Goal: Task Accomplishment & Management: Use online tool/utility

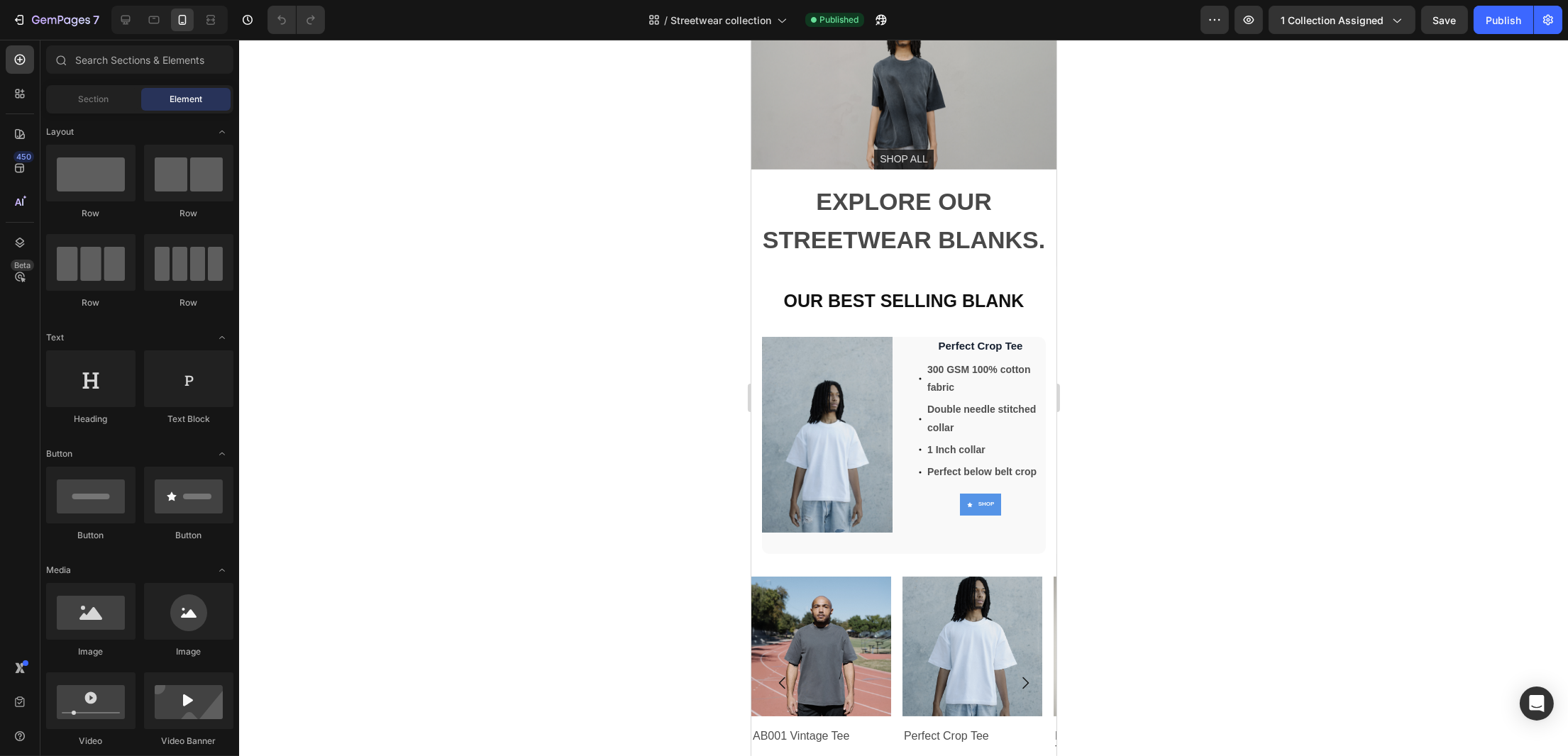
scroll to position [95, 0]
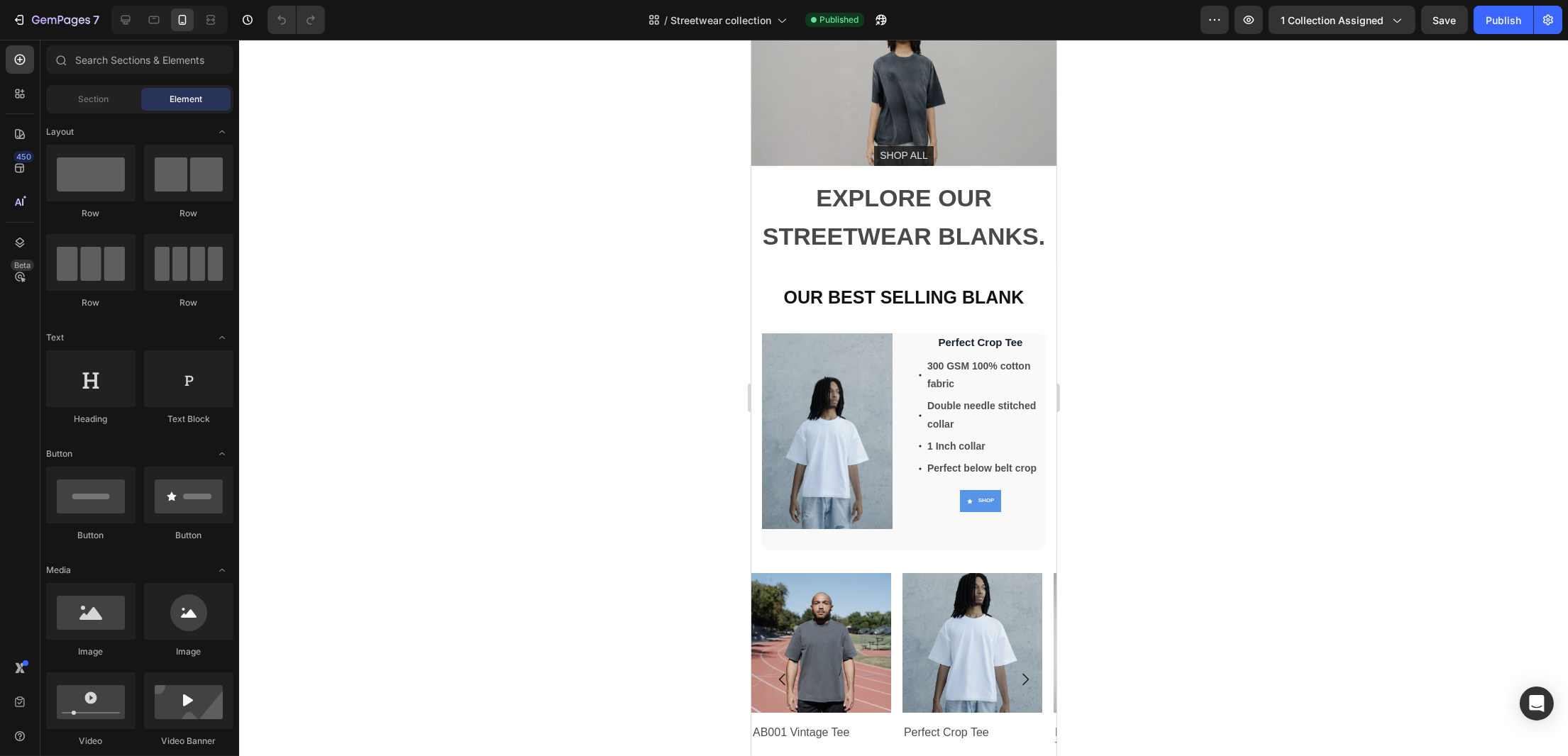
click at [1170, 382] on div at bounding box center [904, 397] width 1329 height 716
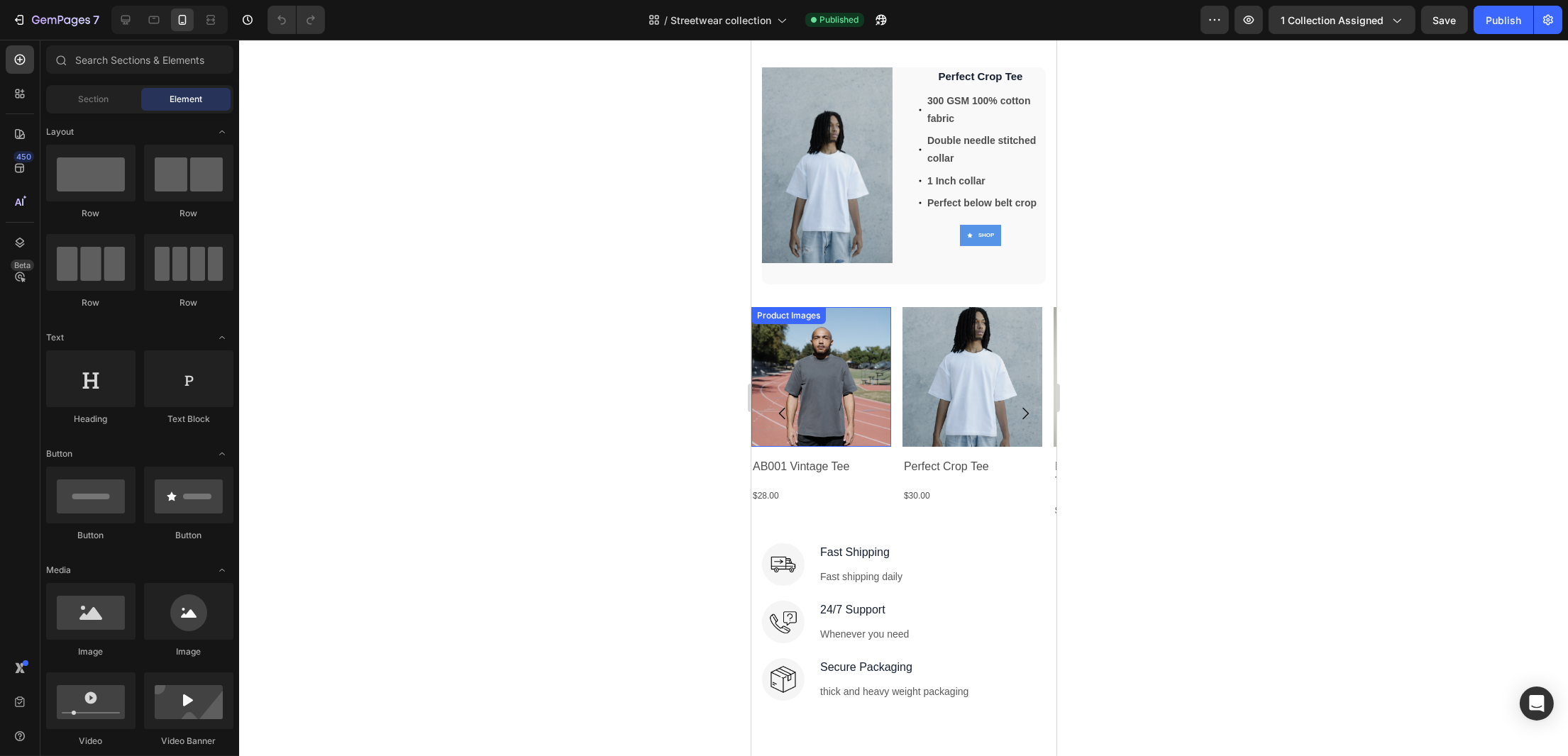
scroll to position [353, 0]
click at [1021, 407] on icon "Carousel Next Arrow" at bounding box center [1025, 413] width 7 height 12
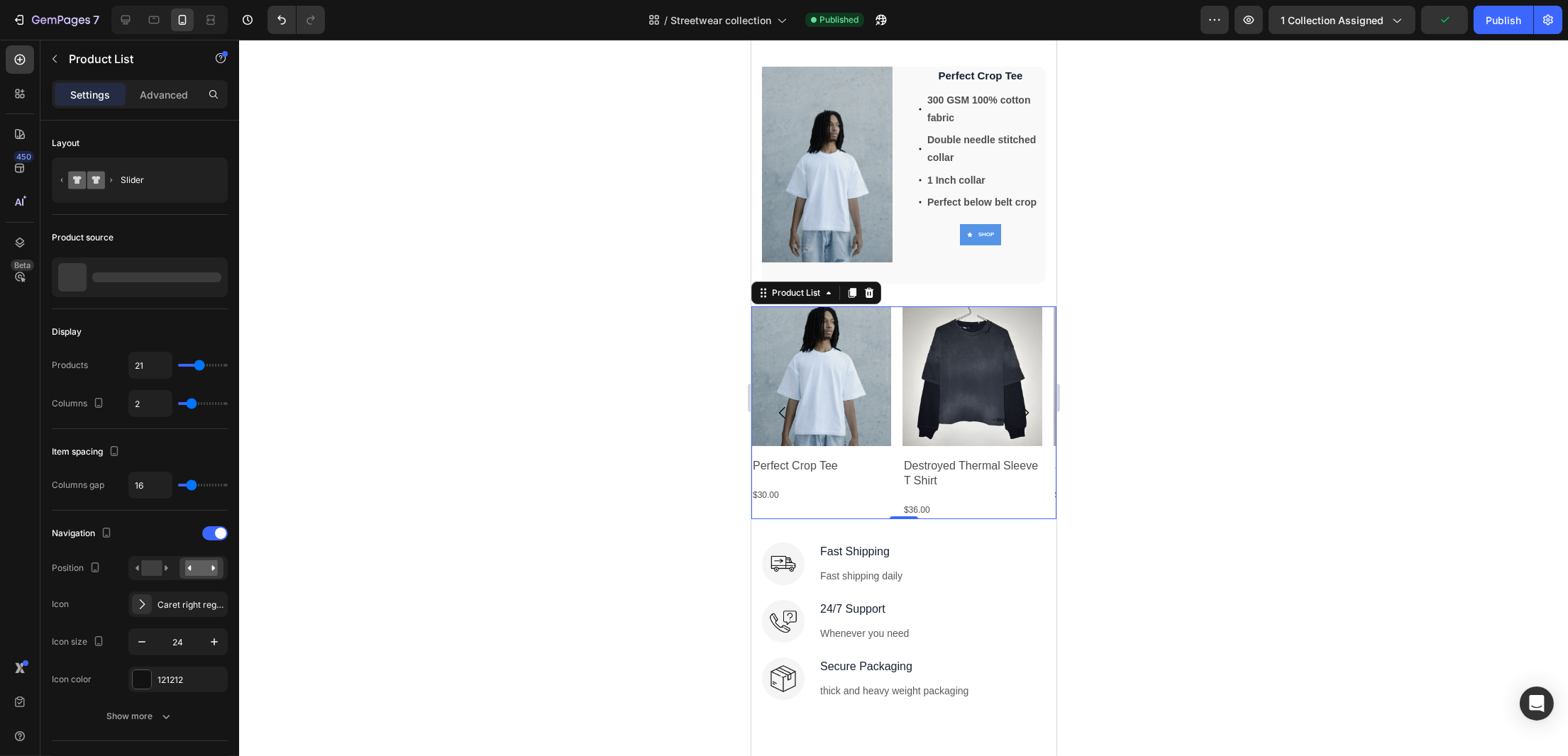
click at [1016, 404] on icon "Carousel Next Arrow" at bounding box center [1025, 413] width 17 height 17
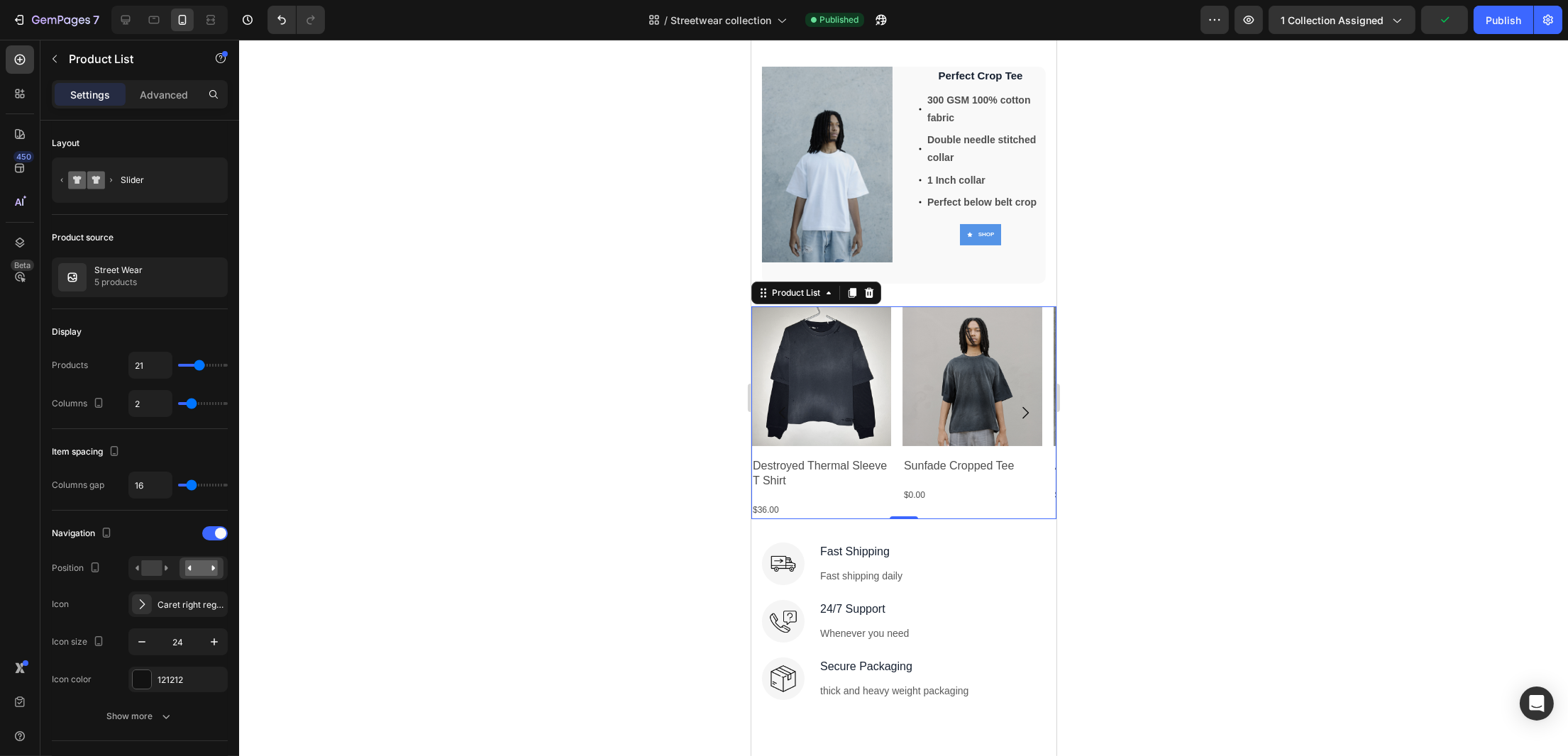
click at [1016, 404] on icon "Carousel Next Arrow" at bounding box center [1025, 413] width 17 height 17
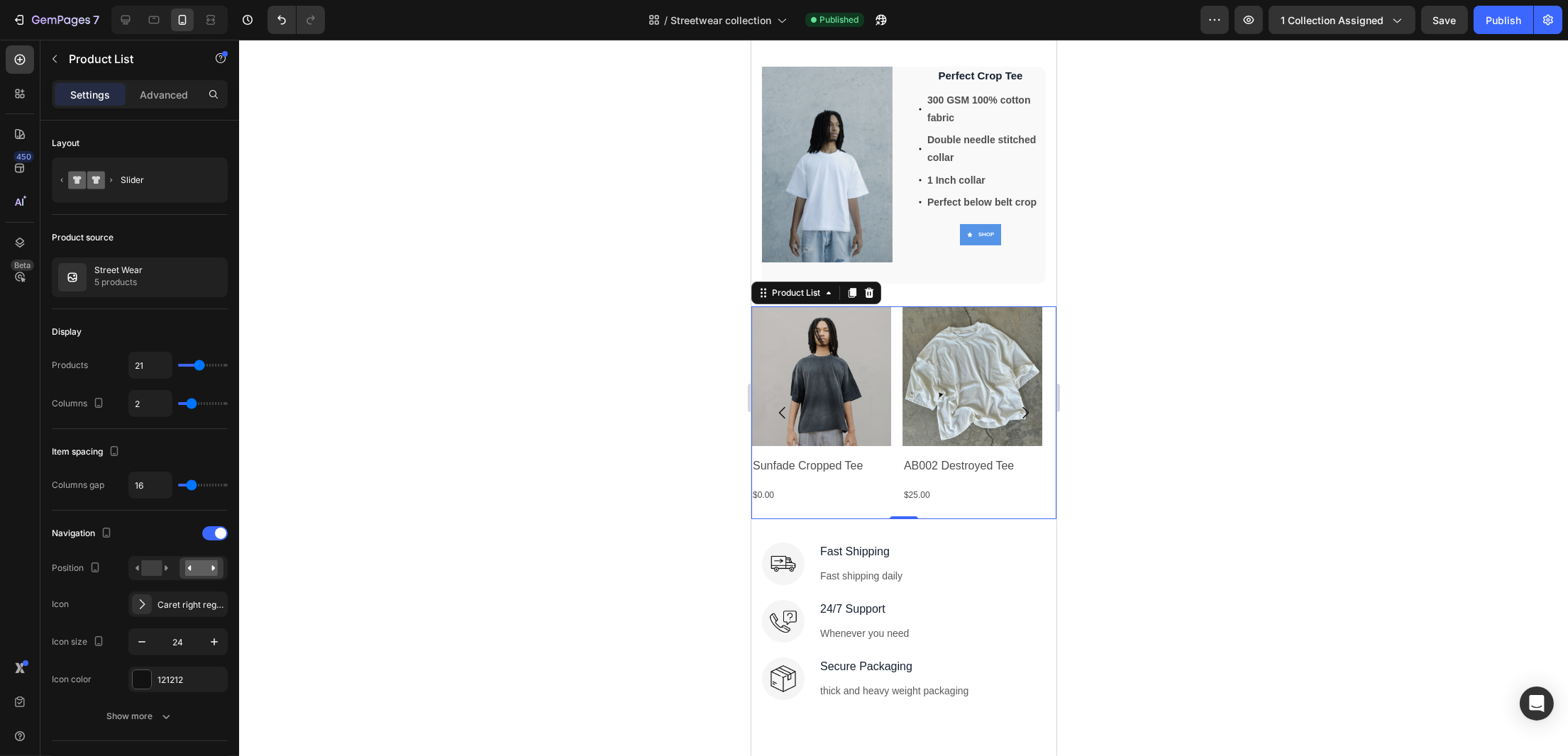
click at [1175, 425] on div at bounding box center [904, 397] width 1329 height 716
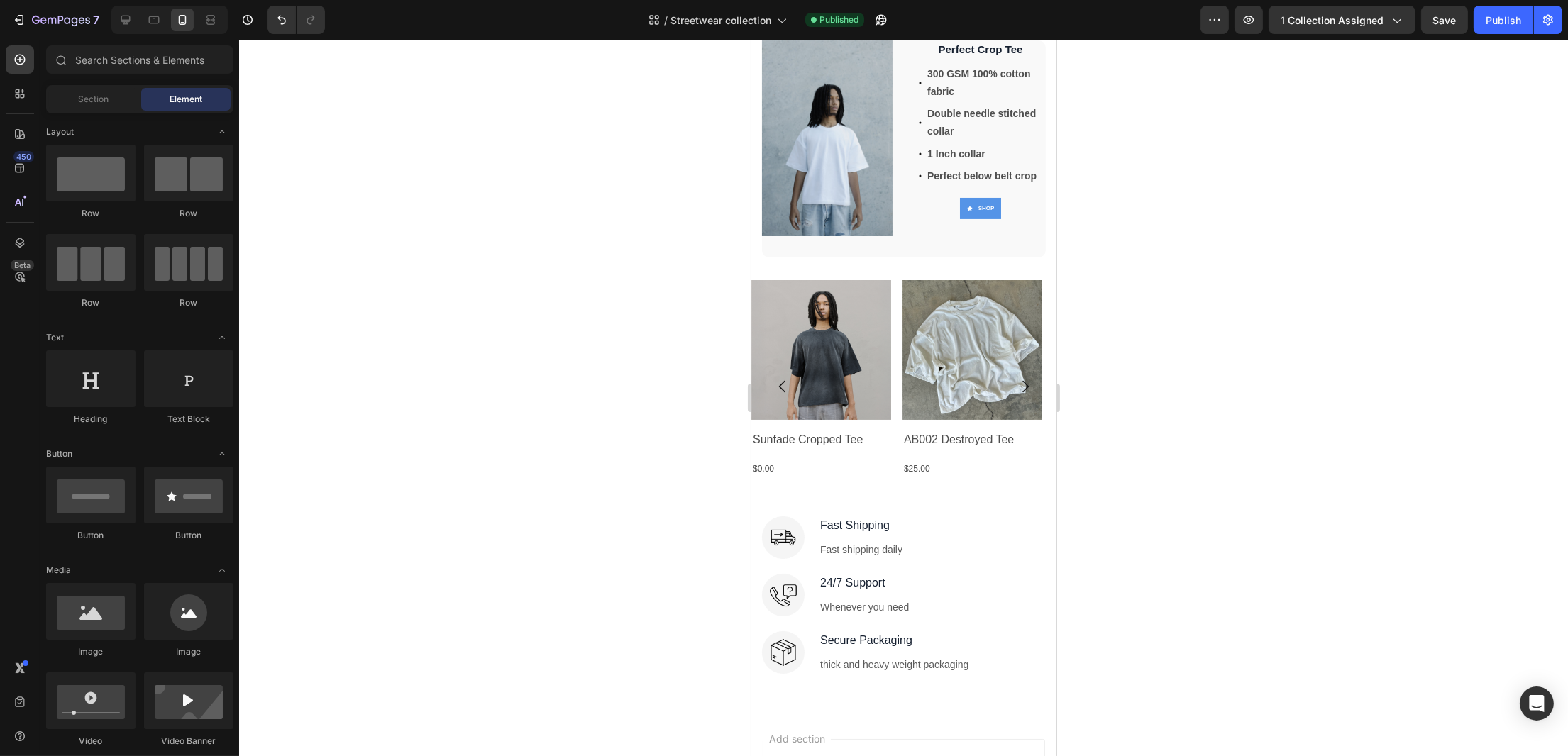
scroll to position [402, 0]
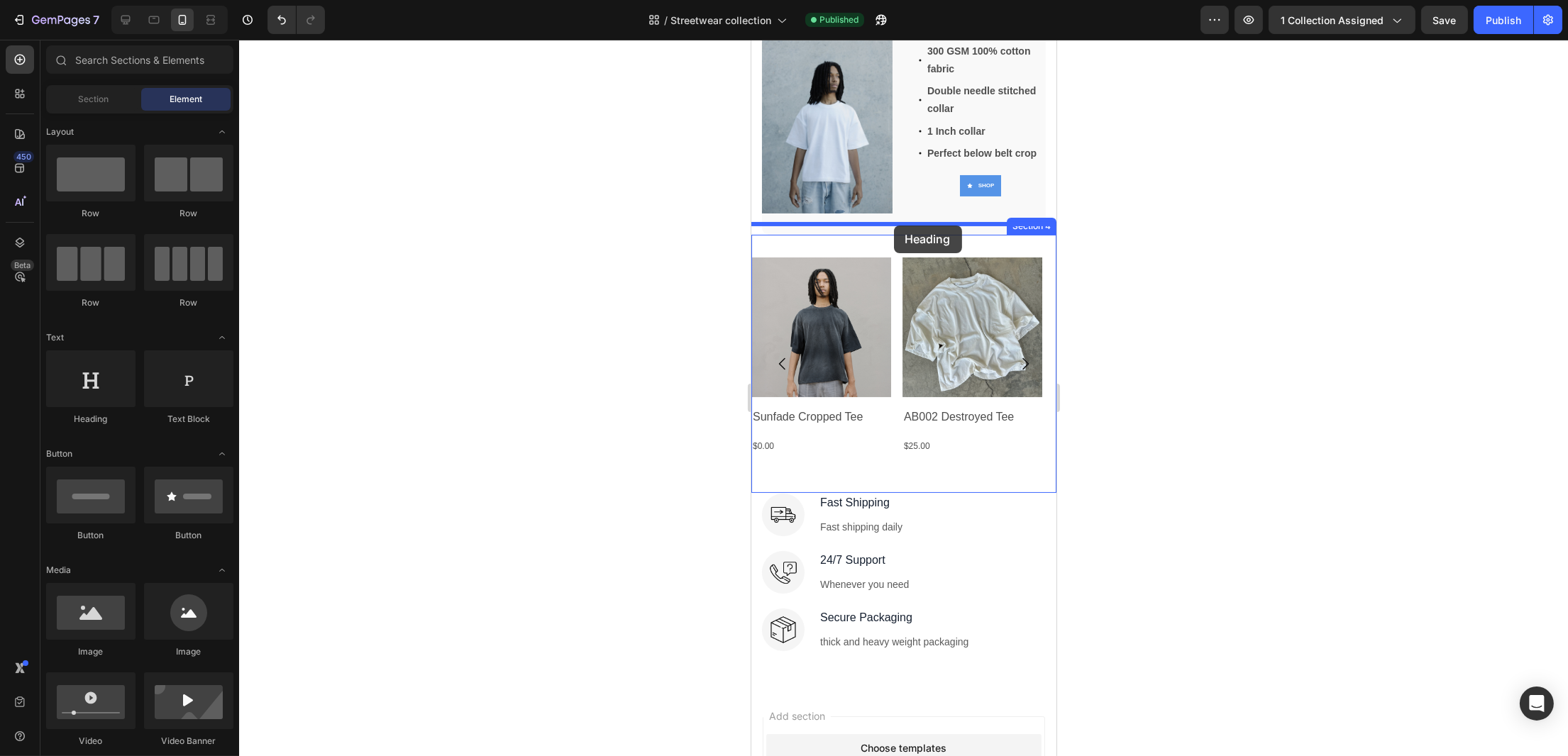
drag, startPoint x: 855, startPoint y: 432, endPoint x: 894, endPoint y: 226, distance: 209.7
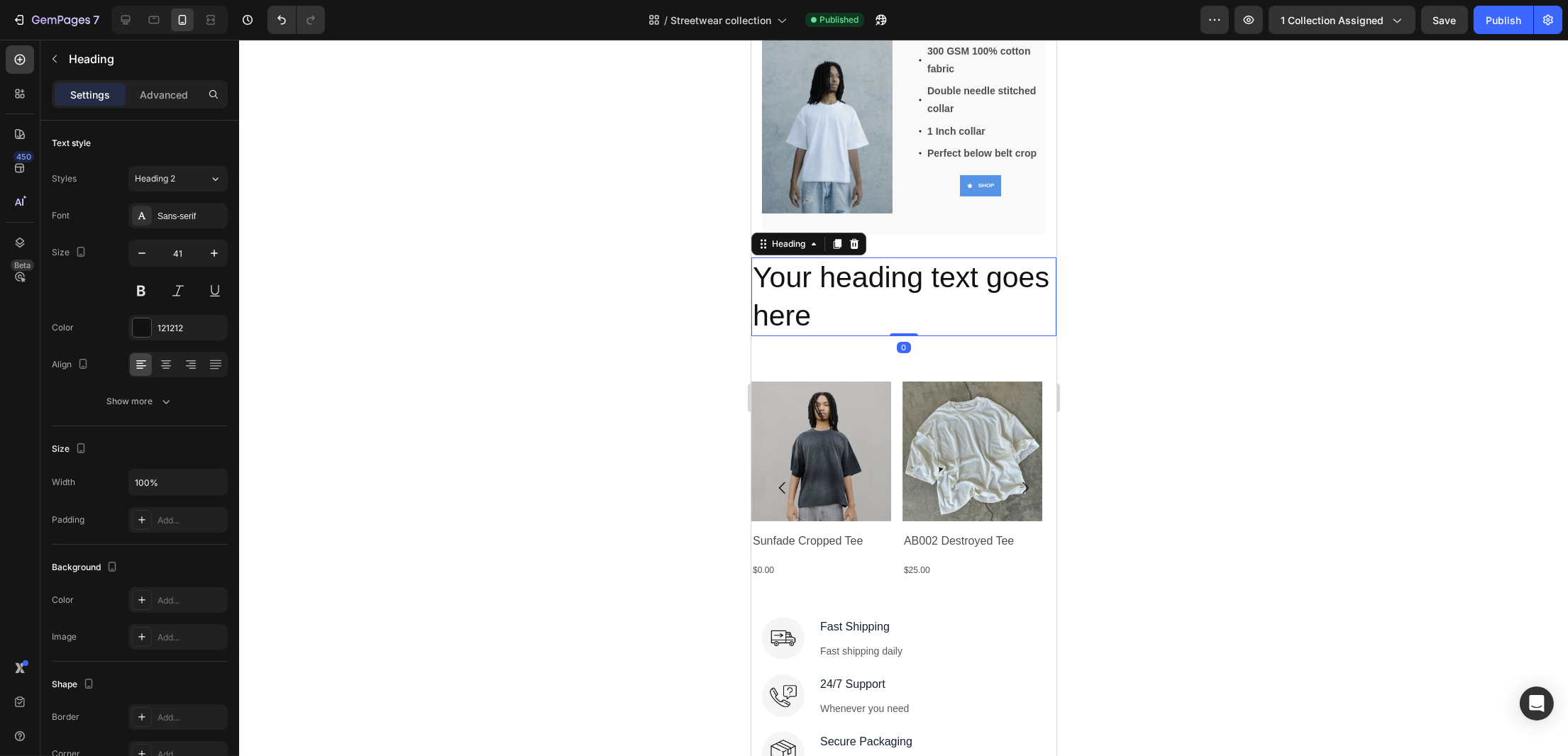
click at [950, 305] on h2 "Your heading text goes here" at bounding box center [903, 296] width 305 height 79
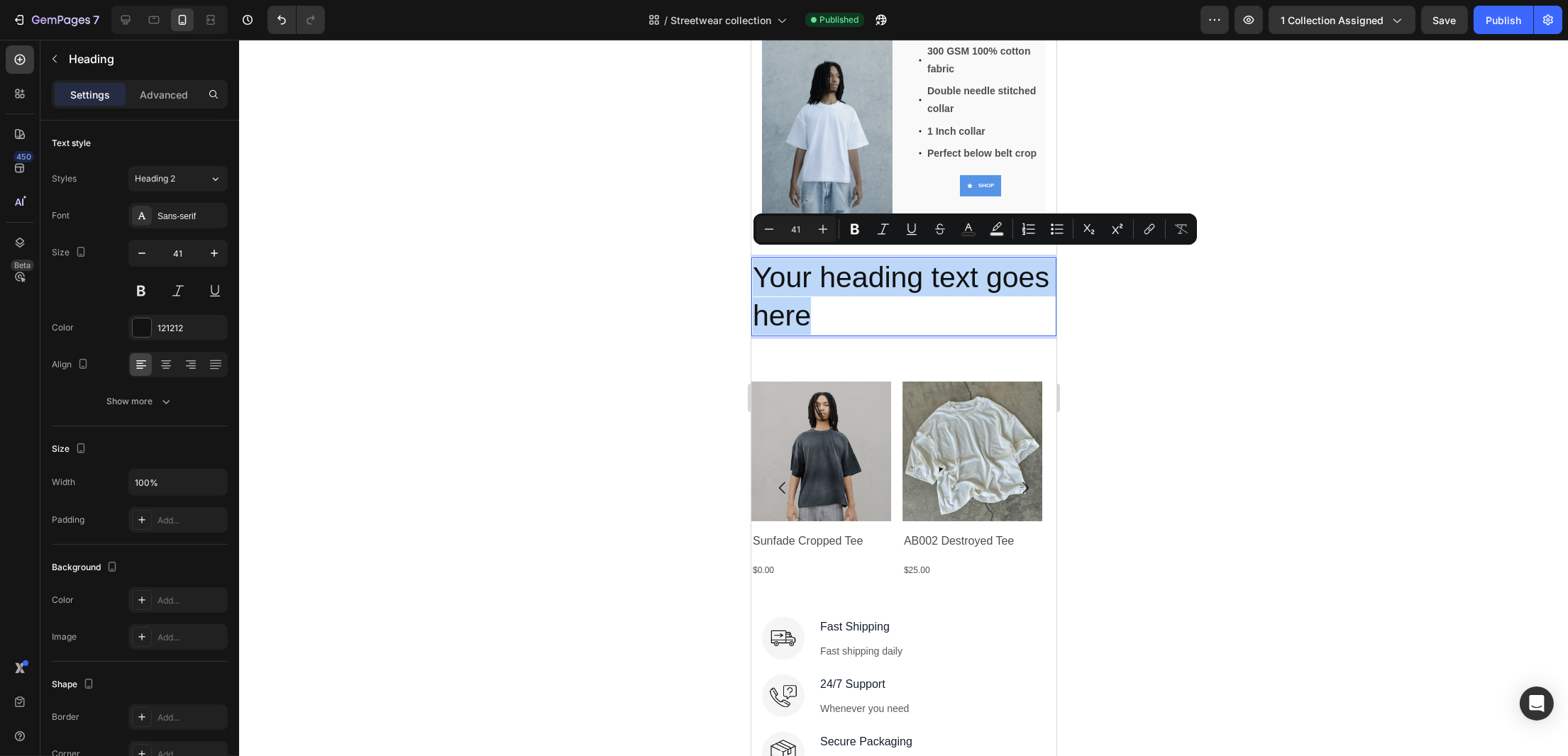
drag, startPoint x: 891, startPoint y: 306, endPoint x: 745, endPoint y: 253, distance: 155.3
click at [751, 253] on html "iPhone 15 Pro Max ( 430 px) iPhone 13 Mini iPhone 13 Pro iPhone 11 Pro Max iPho…" at bounding box center [903, 375] width 305 height 1474
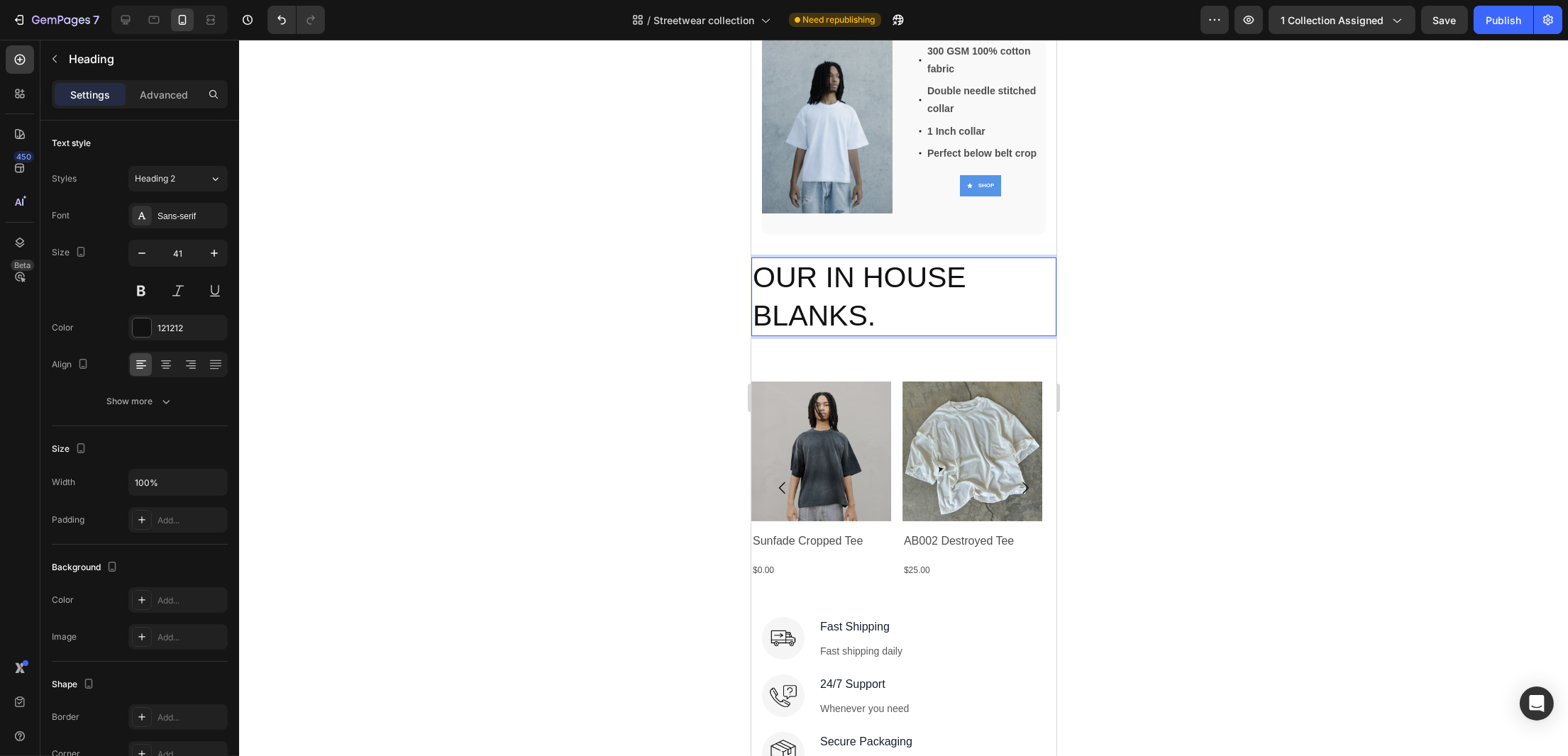
click at [959, 262] on p "OUR IN HOUSE BLANKS." at bounding box center [903, 297] width 302 height 76
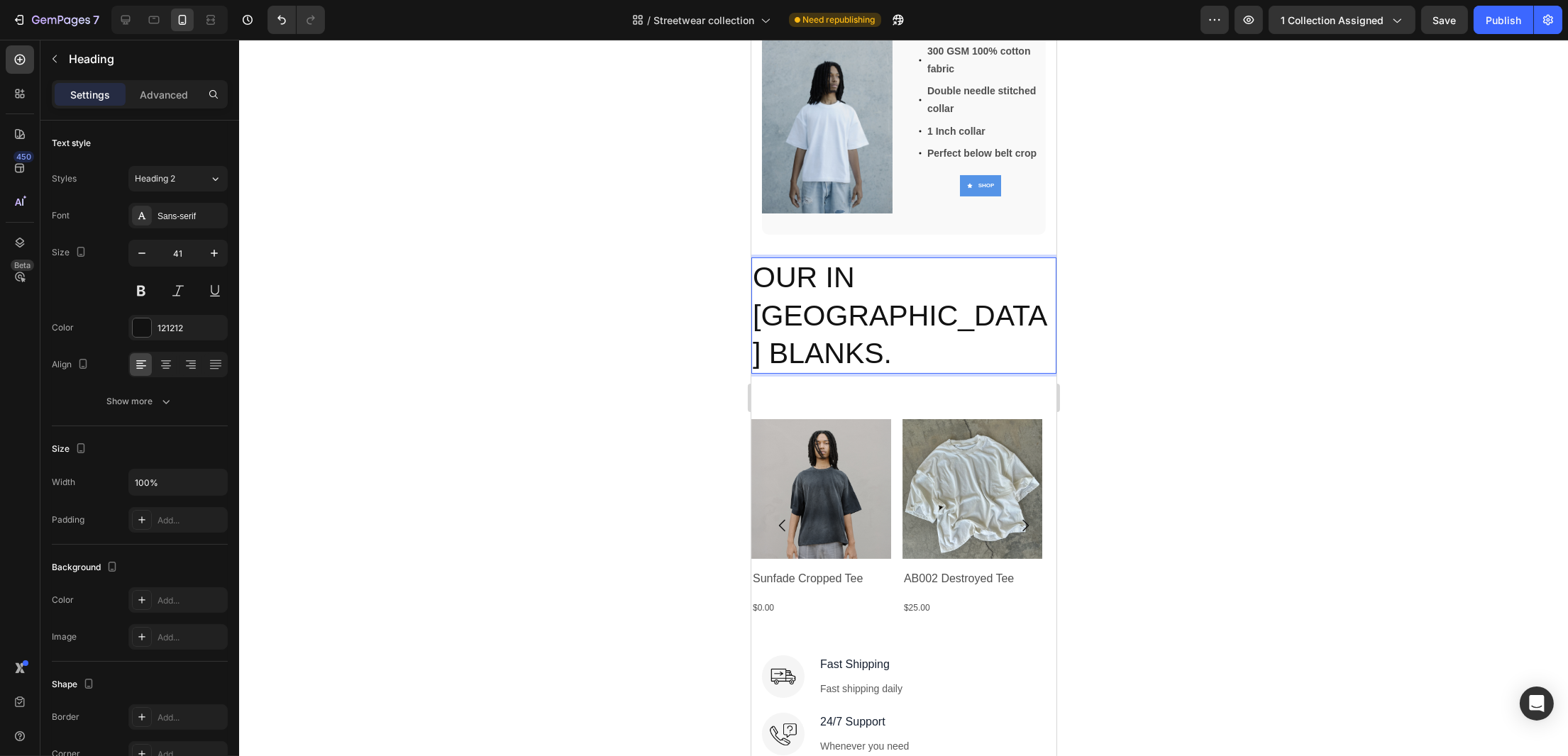
click at [872, 348] on p "OUR IN [GEOGRAPHIC_DATA] BLANKS." at bounding box center [903, 315] width 302 height 113
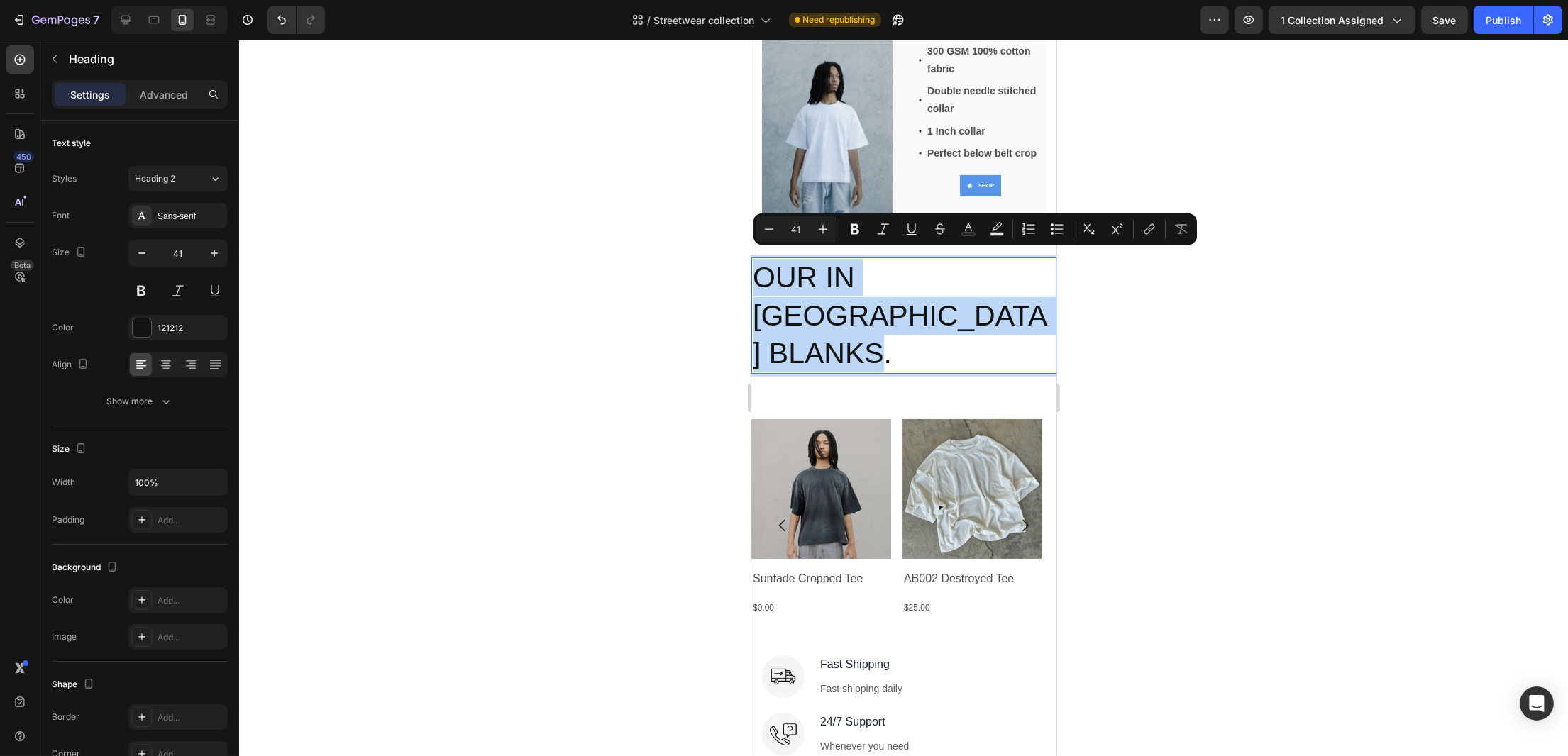
drag, startPoint x: 872, startPoint y: 348, endPoint x: 759, endPoint y: 271, distance: 136.7
click at [759, 271] on p "OUR IN [GEOGRAPHIC_DATA] BLANKS." at bounding box center [903, 315] width 302 height 113
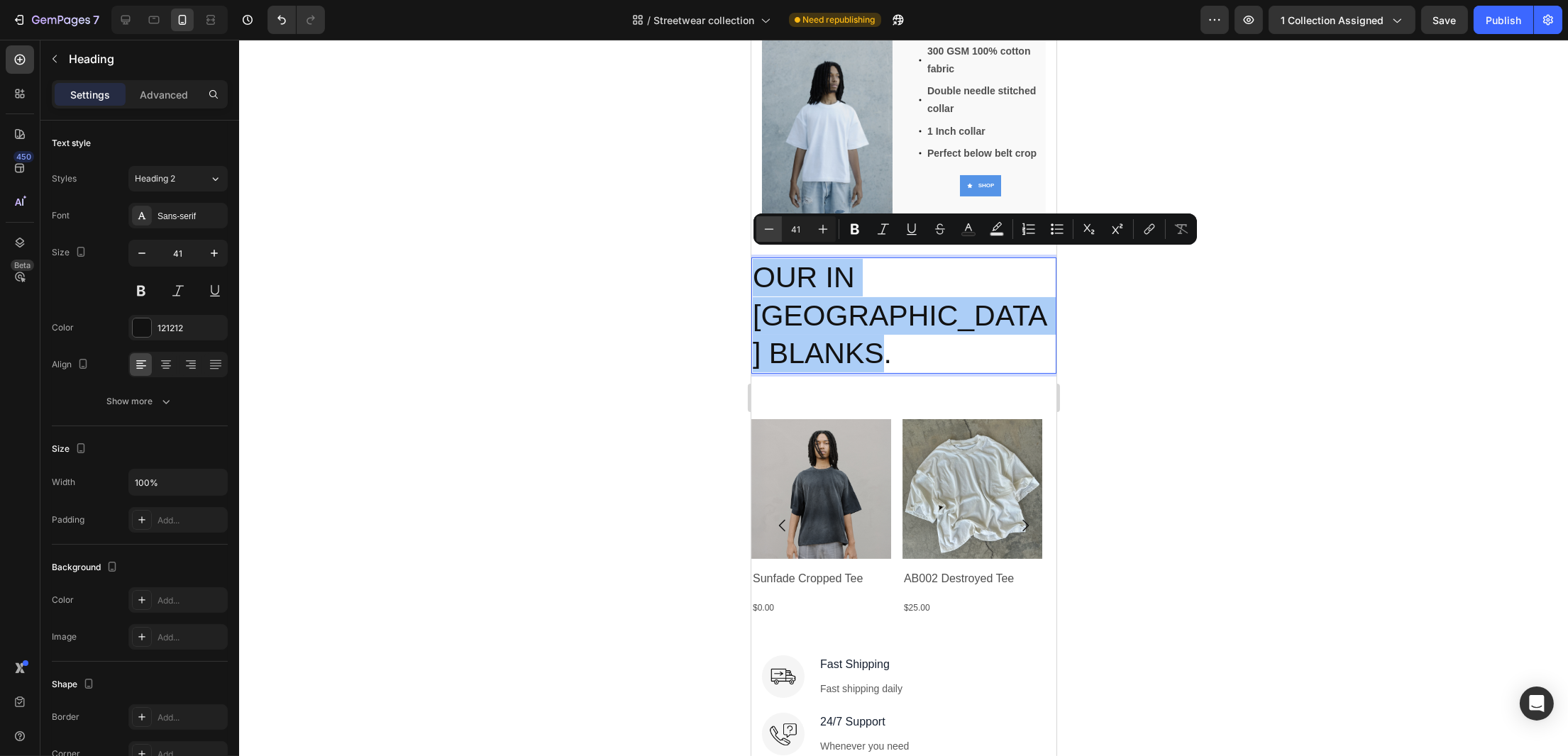
click at [775, 234] on icon "Editor contextual toolbar" at bounding box center [769, 228] width 14 height 14
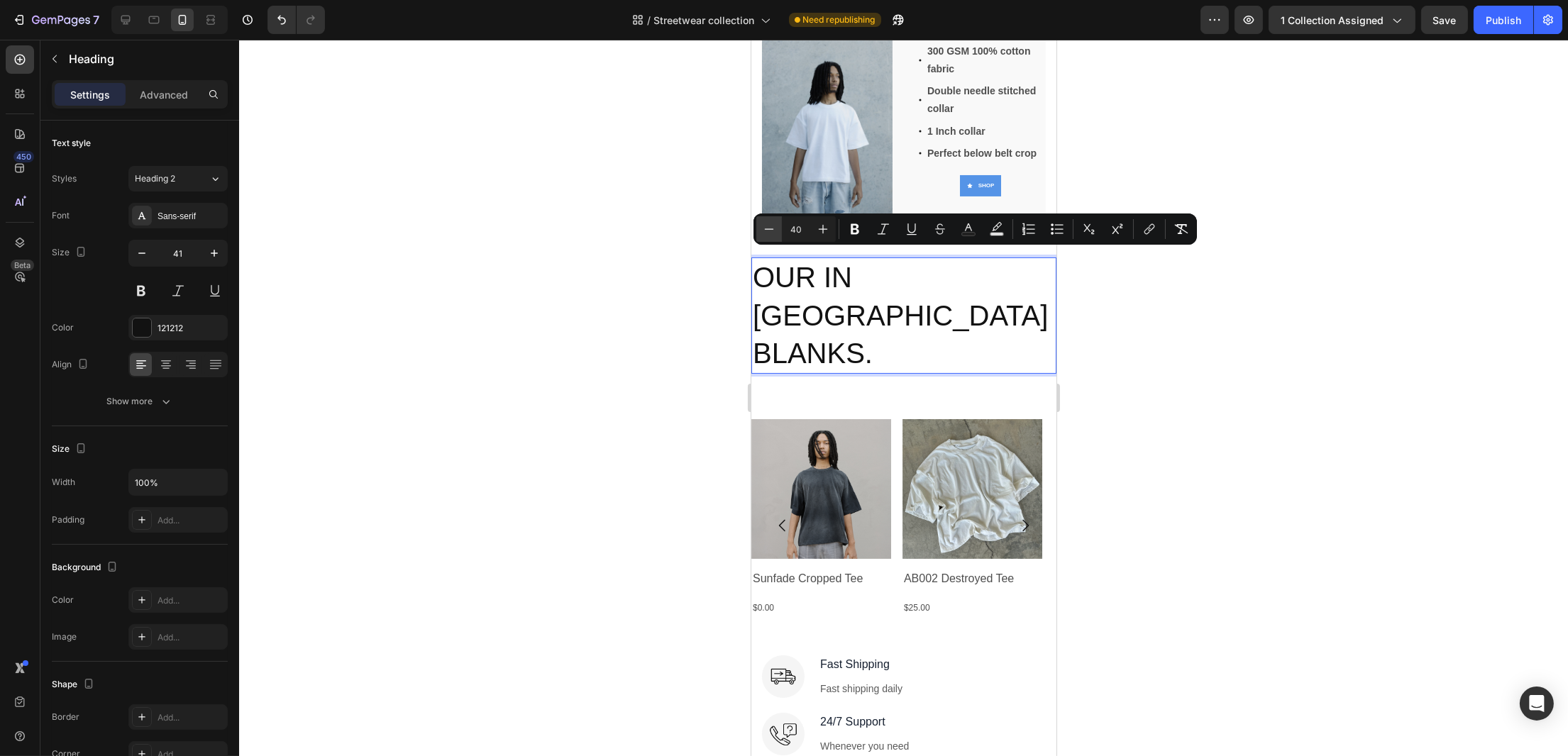
click at [775, 234] on icon "Editor contextual toolbar" at bounding box center [769, 228] width 14 height 14
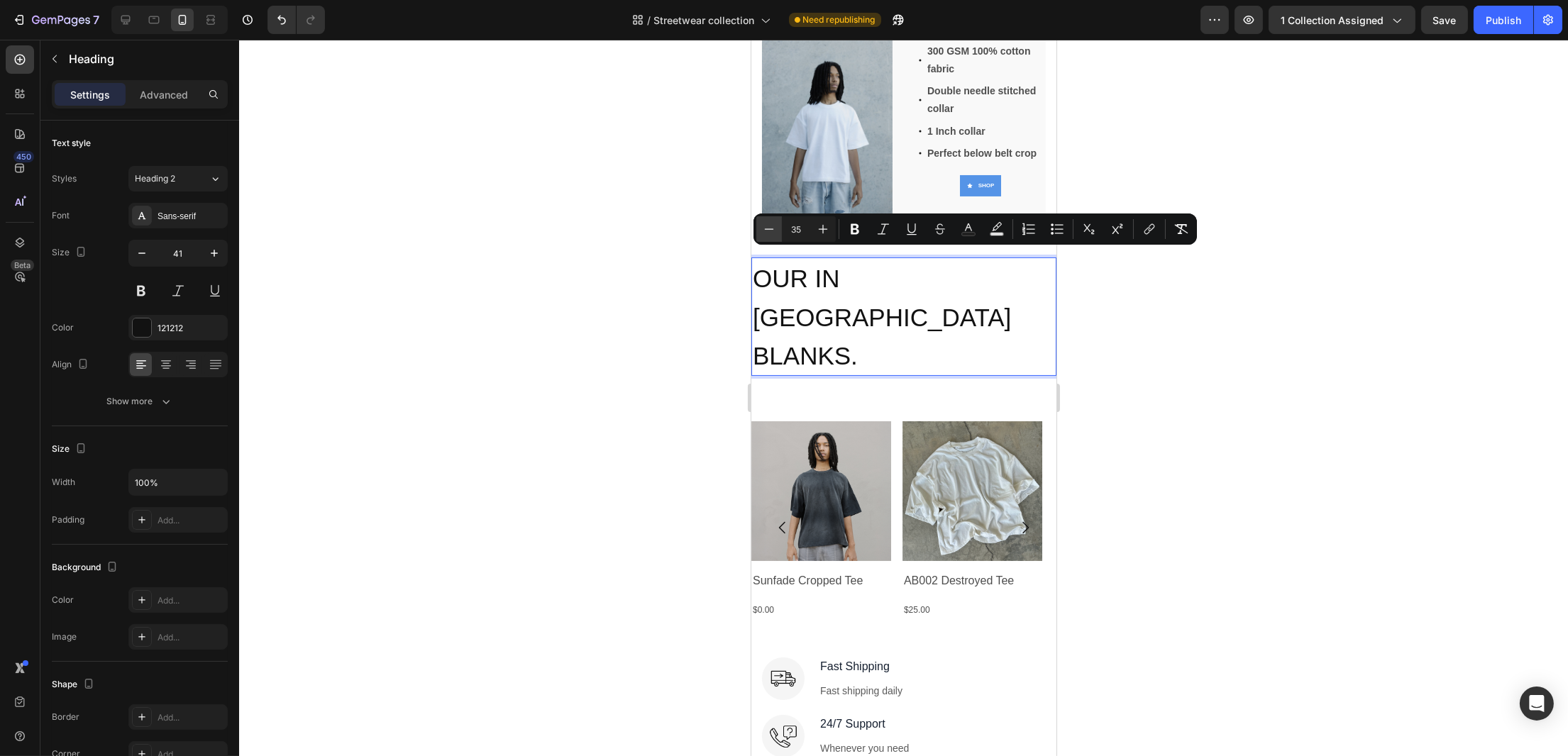
click at [775, 234] on icon "Editor contextual toolbar" at bounding box center [769, 228] width 14 height 14
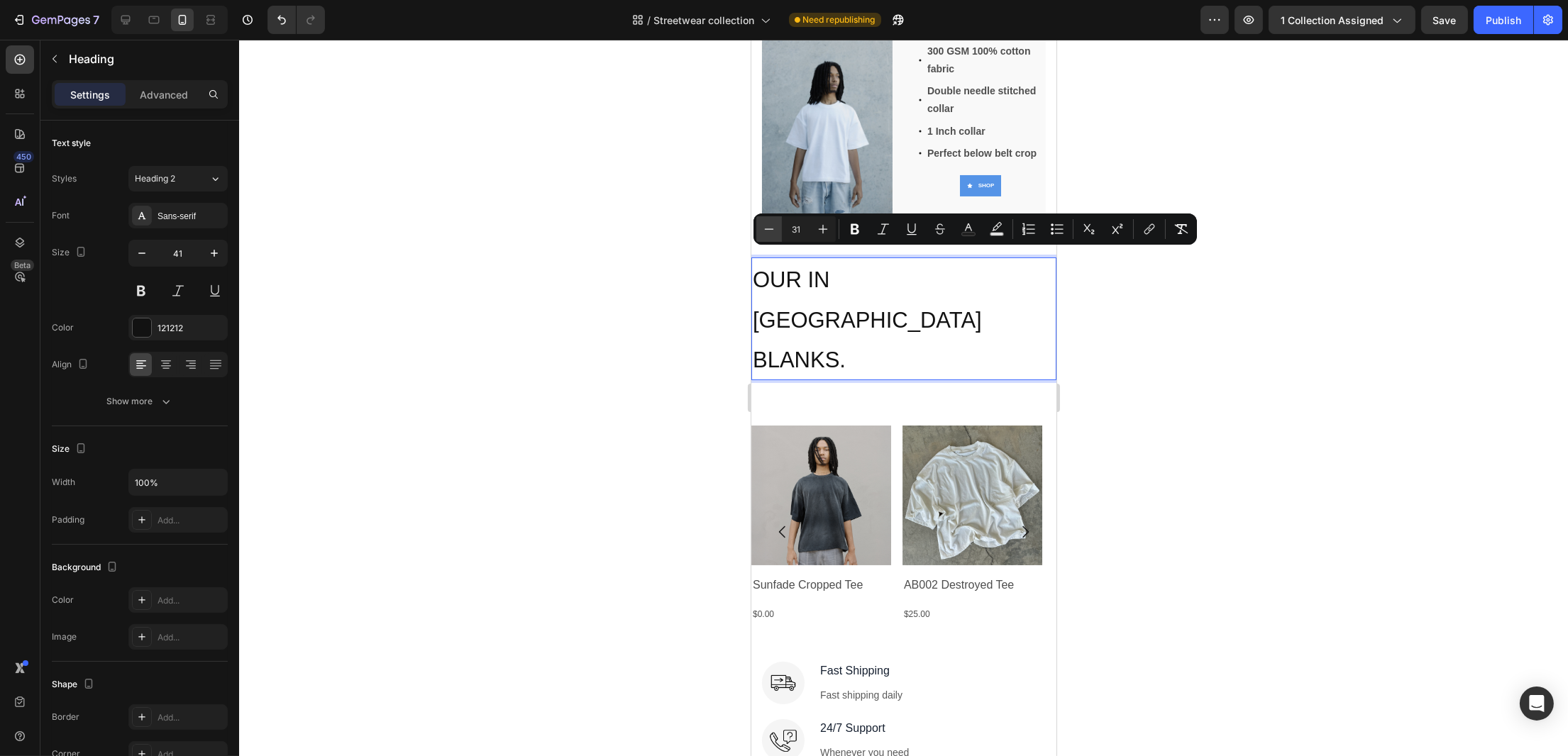
click at [775, 234] on icon "Editor contextual toolbar" at bounding box center [769, 228] width 14 height 14
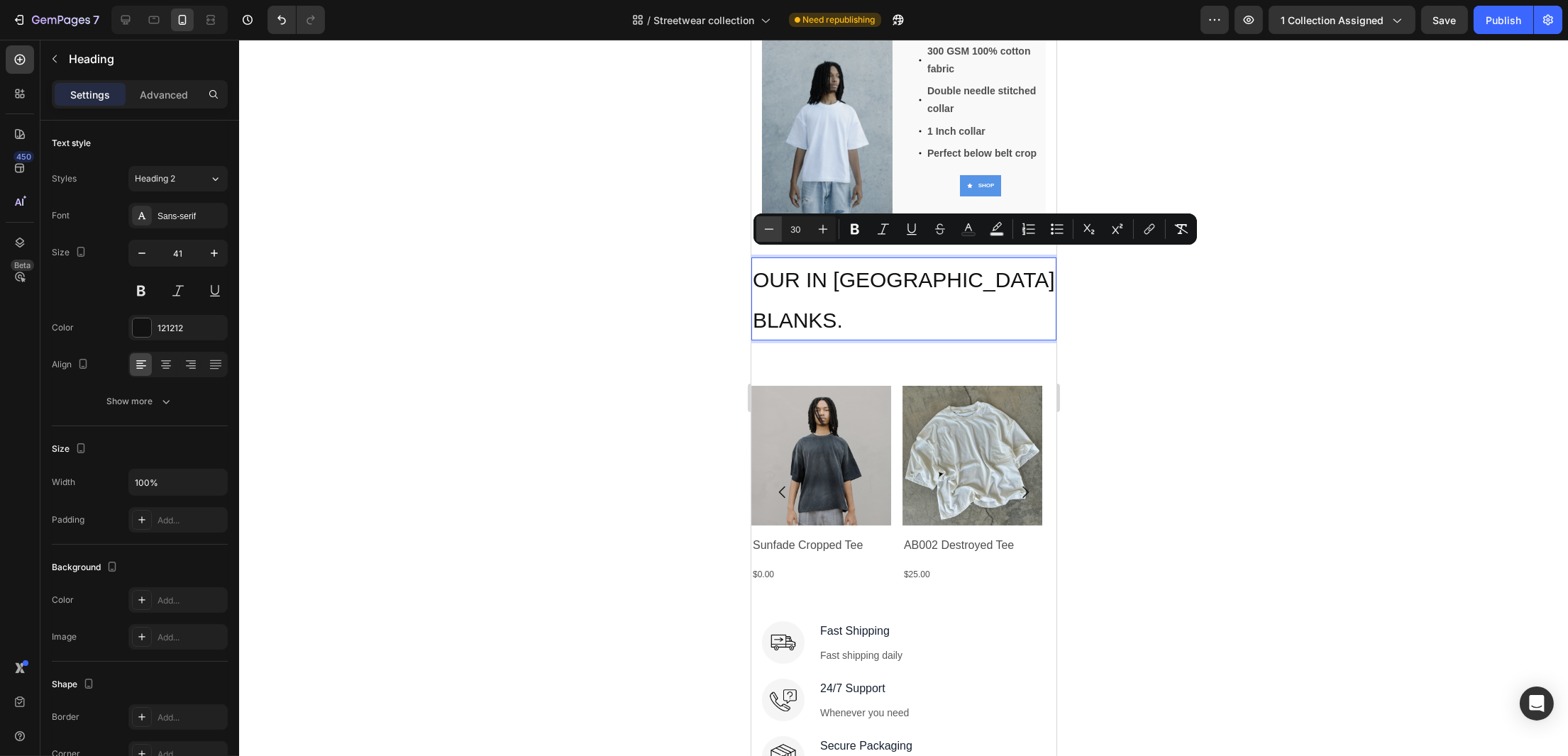
click at [775, 234] on icon "Editor contextual toolbar" at bounding box center [769, 228] width 14 height 14
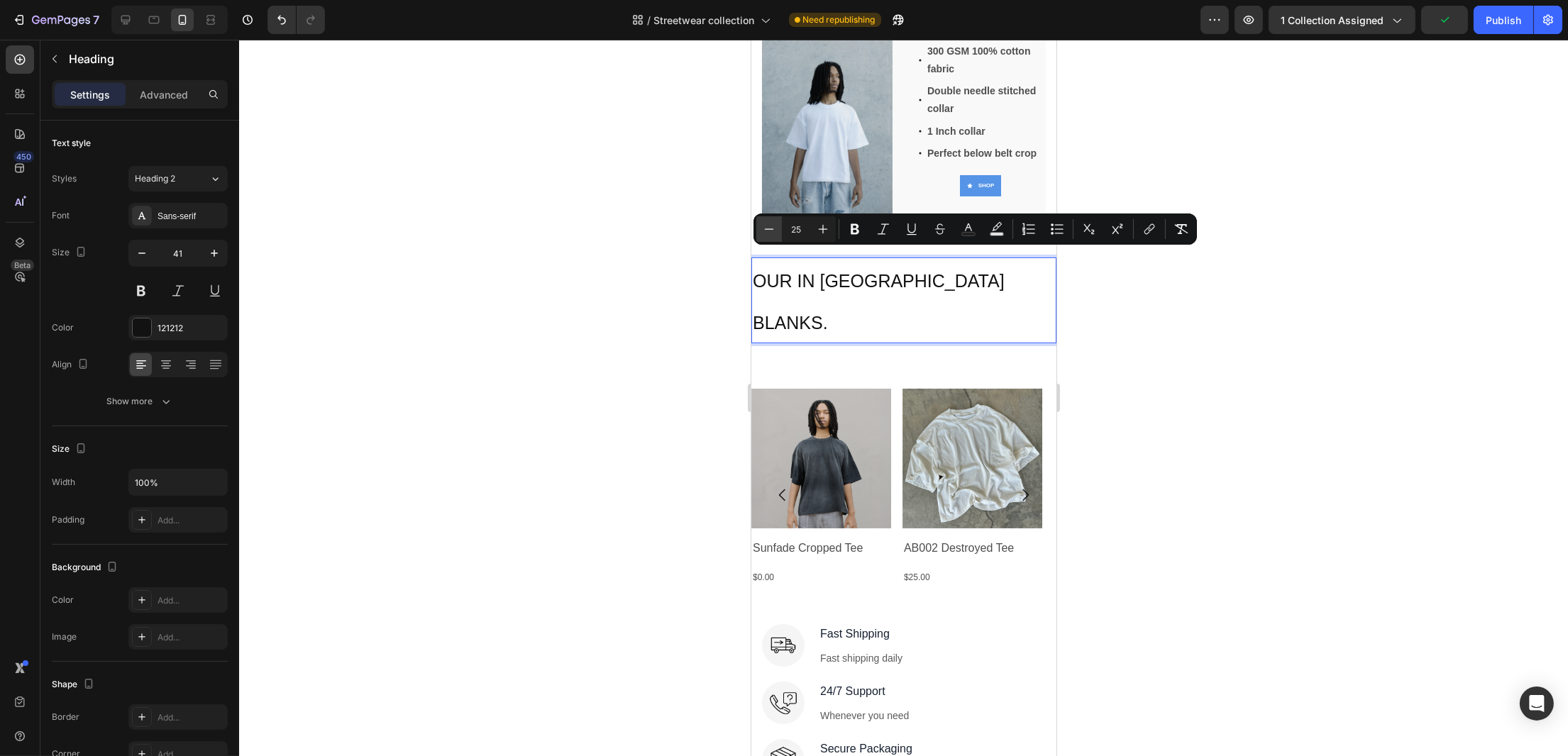
click at [775, 234] on icon "Editor contextual toolbar" at bounding box center [769, 228] width 14 height 14
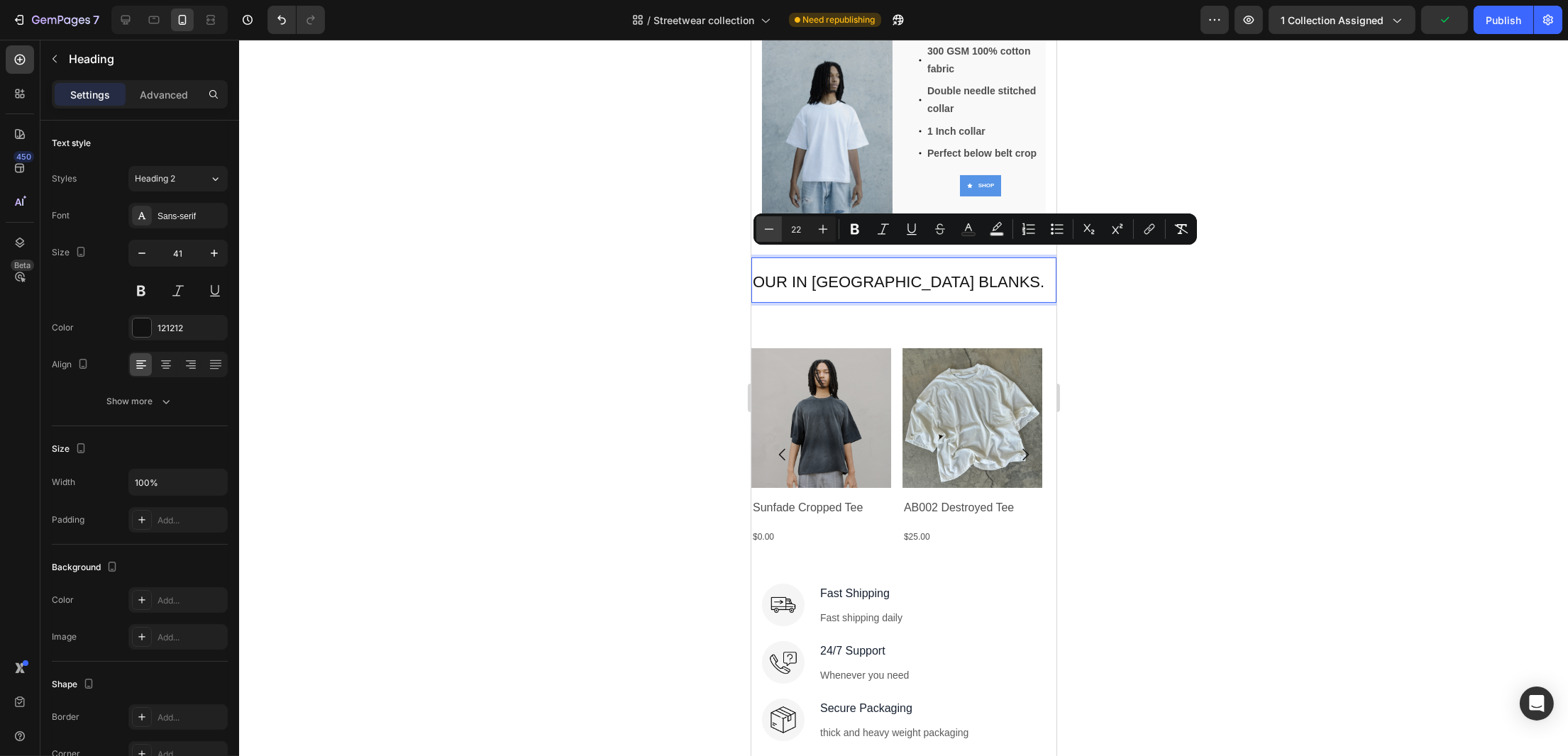
click at [775, 234] on icon "Editor contextual toolbar" at bounding box center [769, 228] width 14 height 14
type input "21"
click at [858, 224] on icon "Editor contextual toolbar" at bounding box center [855, 228] width 14 height 14
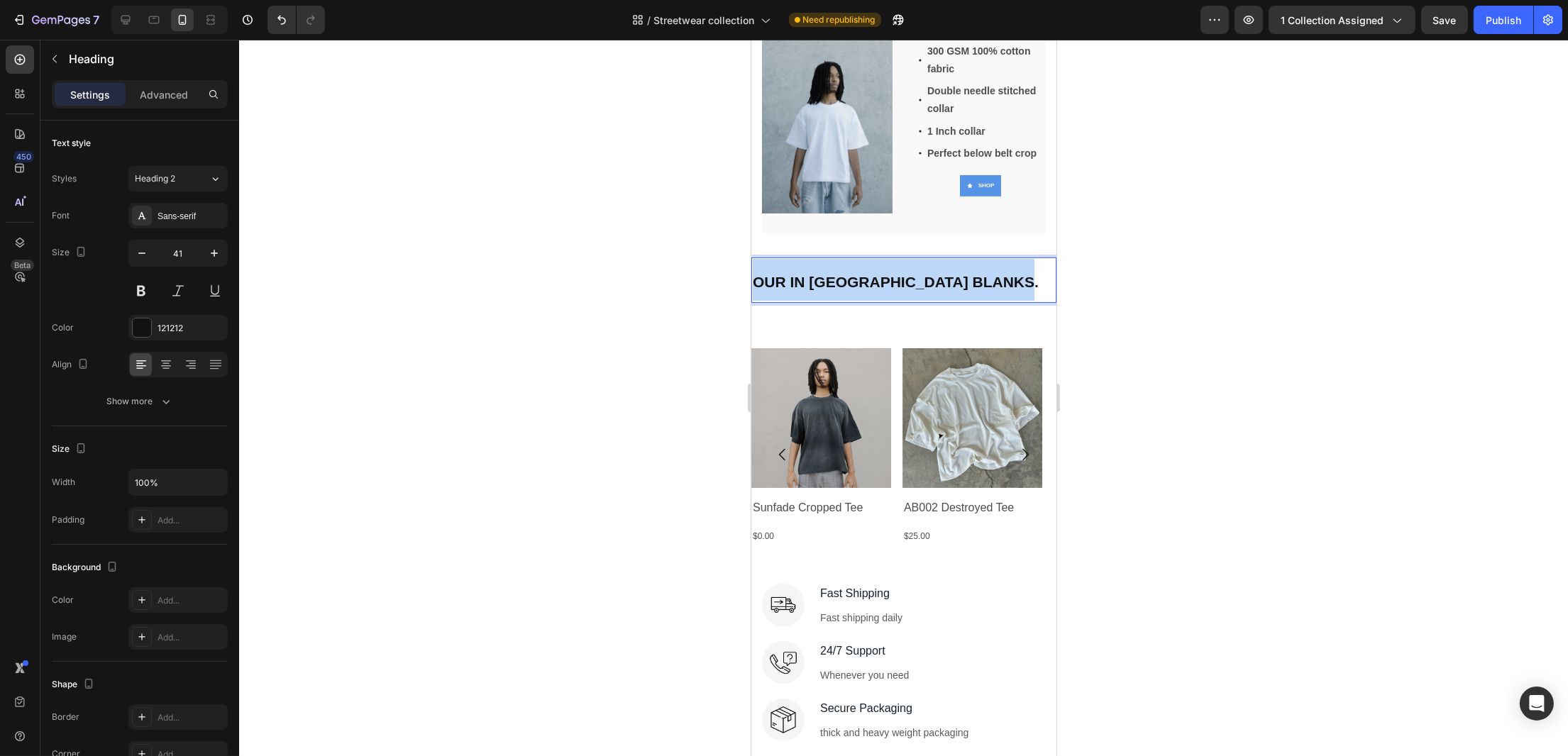
drag, startPoint x: 819, startPoint y: 318, endPoint x: 743, endPoint y: 273, distance: 88.3
click at [751, 273] on html "iPhone 15 Pro Max ( 430 px) iPhone 13 Mini iPhone 13 Pro iPhone 11 Pro Max iPho…" at bounding box center [903, 359] width 305 height 1441
click at [819, 301] on p "OUR IN [GEOGRAPHIC_DATA] BLANKS." at bounding box center [903, 279] width 302 height 41
drag, startPoint x: 819, startPoint y: 316, endPoint x: 753, endPoint y: 268, distance: 81.6
click at [753, 268] on p "OUR IN [GEOGRAPHIC_DATA] BLANKS." at bounding box center [903, 279] width 302 height 41
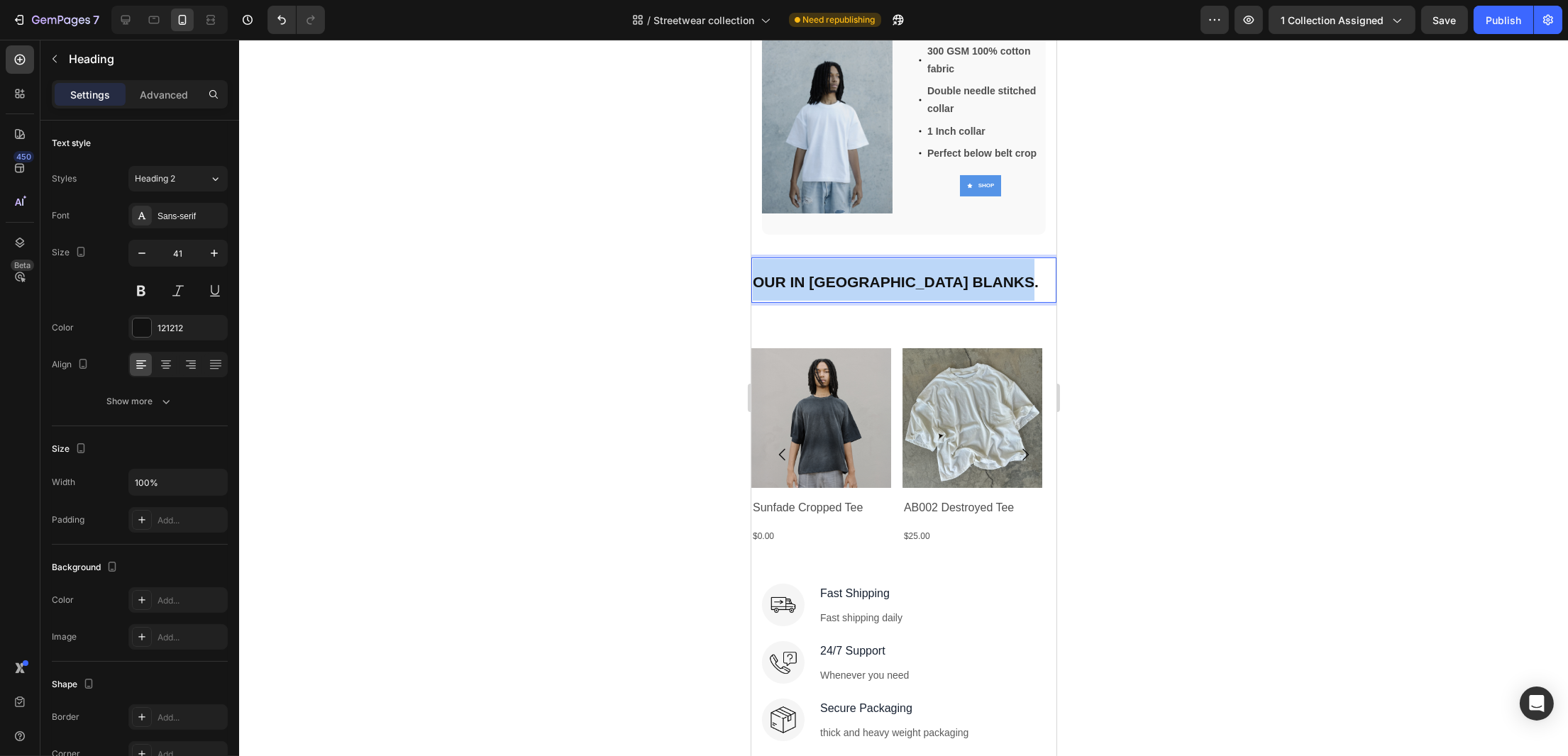
drag, startPoint x: 788, startPoint y: 281, endPoint x: 781, endPoint y: 261, distance: 21.2
click at [781, 261] on p "OUR IN [GEOGRAPHIC_DATA] BLANKS." at bounding box center [903, 279] width 302 height 41
click at [783, 274] on strong "OUR IN [GEOGRAPHIC_DATA] BLANKS." at bounding box center [895, 282] width 286 height 16
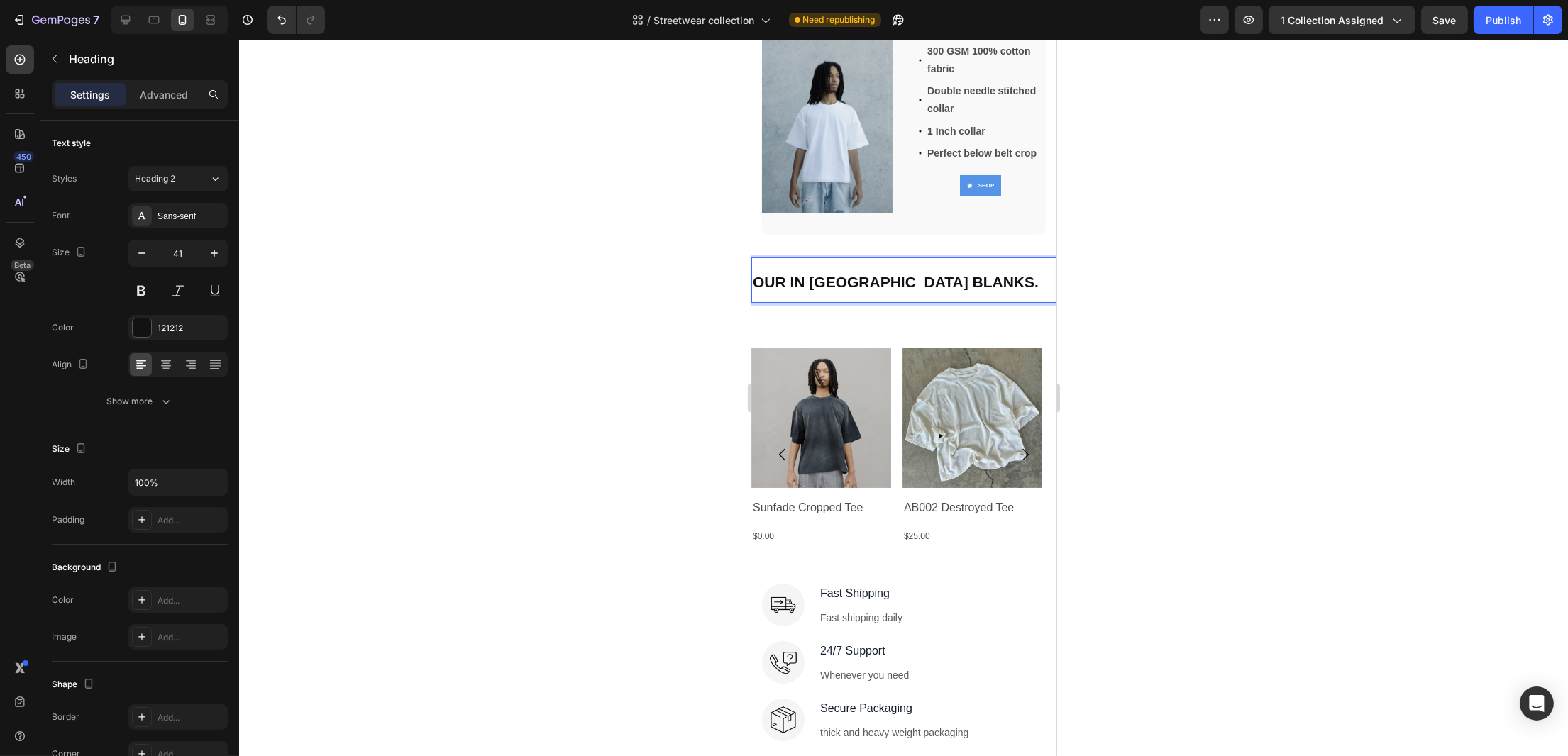
click at [841, 301] on p "OUR IN [GEOGRAPHIC_DATA] BLANKS." at bounding box center [903, 279] width 302 height 41
click at [635, 288] on div at bounding box center [904, 397] width 1329 height 716
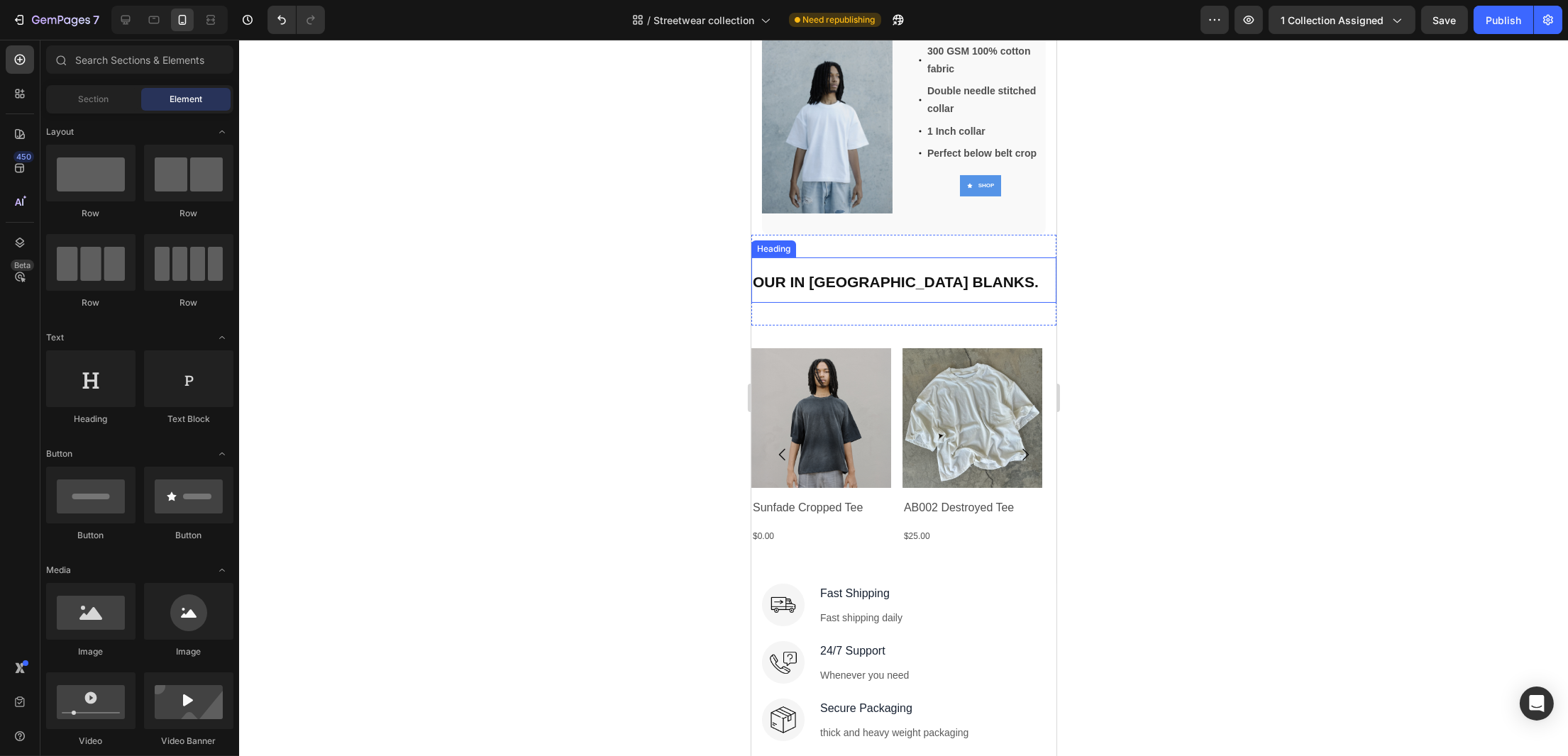
click at [900, 297] on p "⁠⁠⁠⁠⁠⁠⁠ OUR IN HOUSE STREETWEAR BLANKS." at bounding box center [903, 279] width 302 height 41
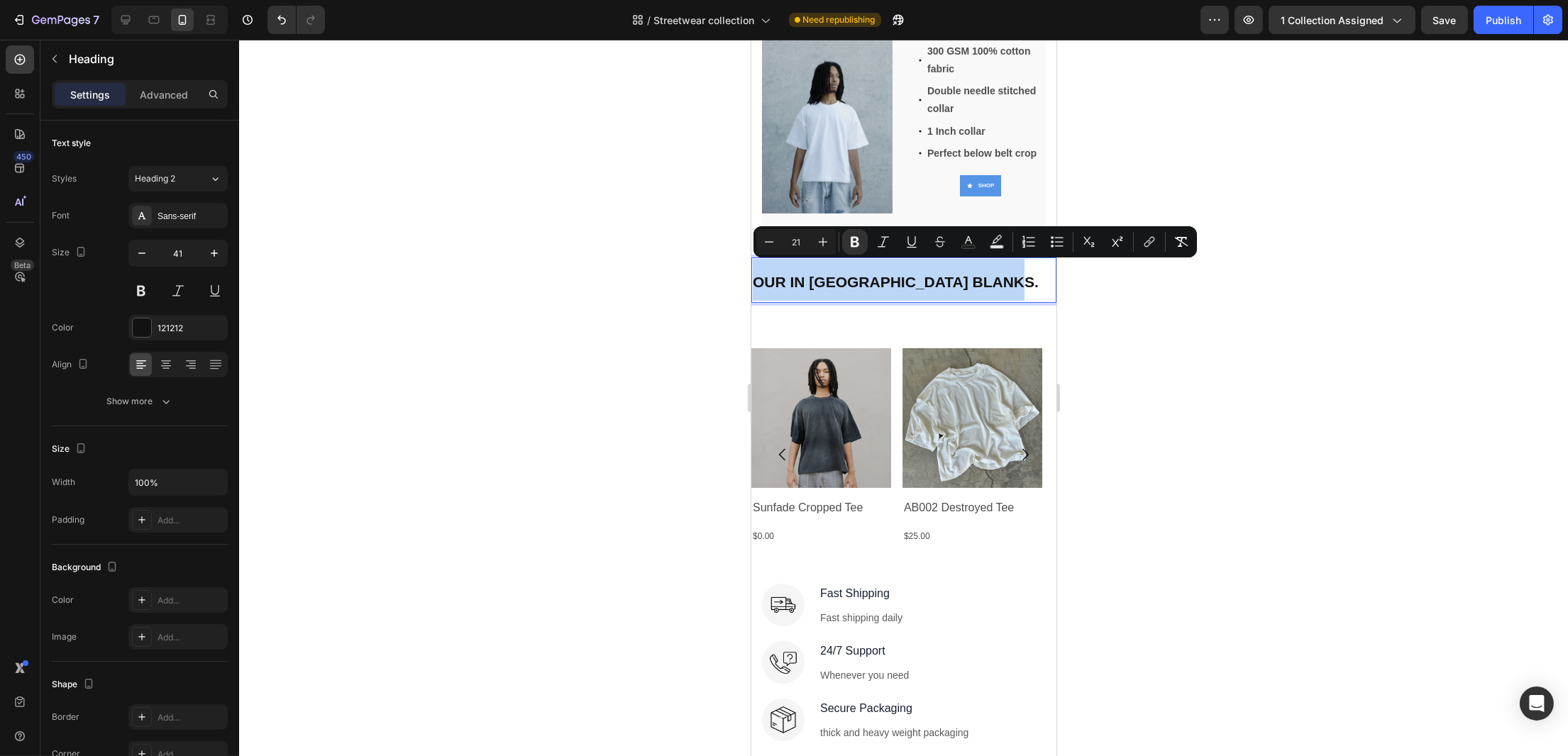
drag, startPoint x: 815, startPoint y: 318, endPoint x: 757, endPoint y: 266, distance: 77.9
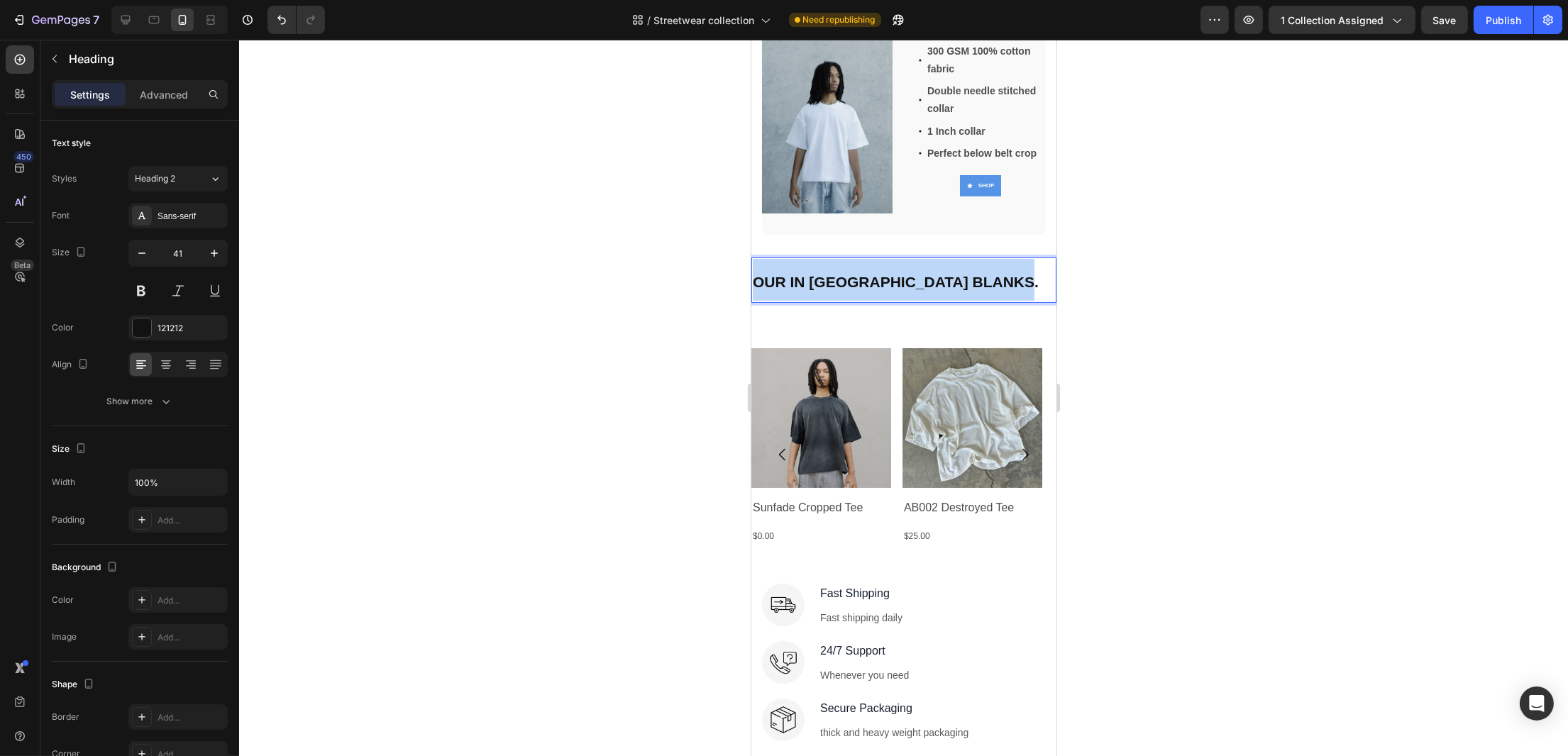
drag, startPoint x: 837, startPoint y: 314, endPoint x: 748, endPoint y: 266, distance: 101.1
click at [751, 266] on html "iPhone 15 Pro Max ( 430 px) iPhone 13 Mini iPhone 13 Pro iPhone 11 Pro Max iPho…" at bounding box center [903, 359] width 305 height 1441
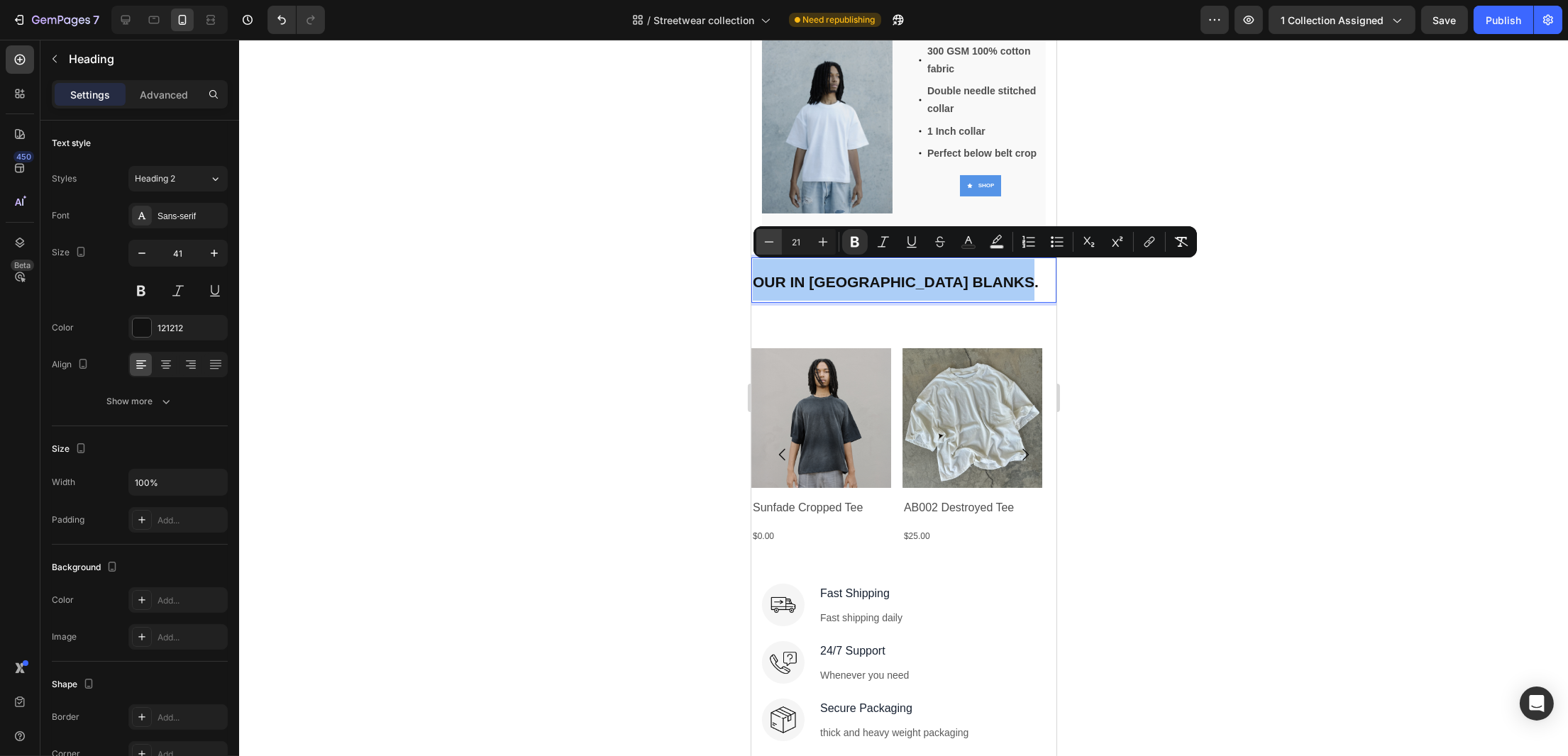
click at [773, 239] on icon "Editor contextual toolbar" at bounding box center [769, 242] width 14 height 14
type input "20"
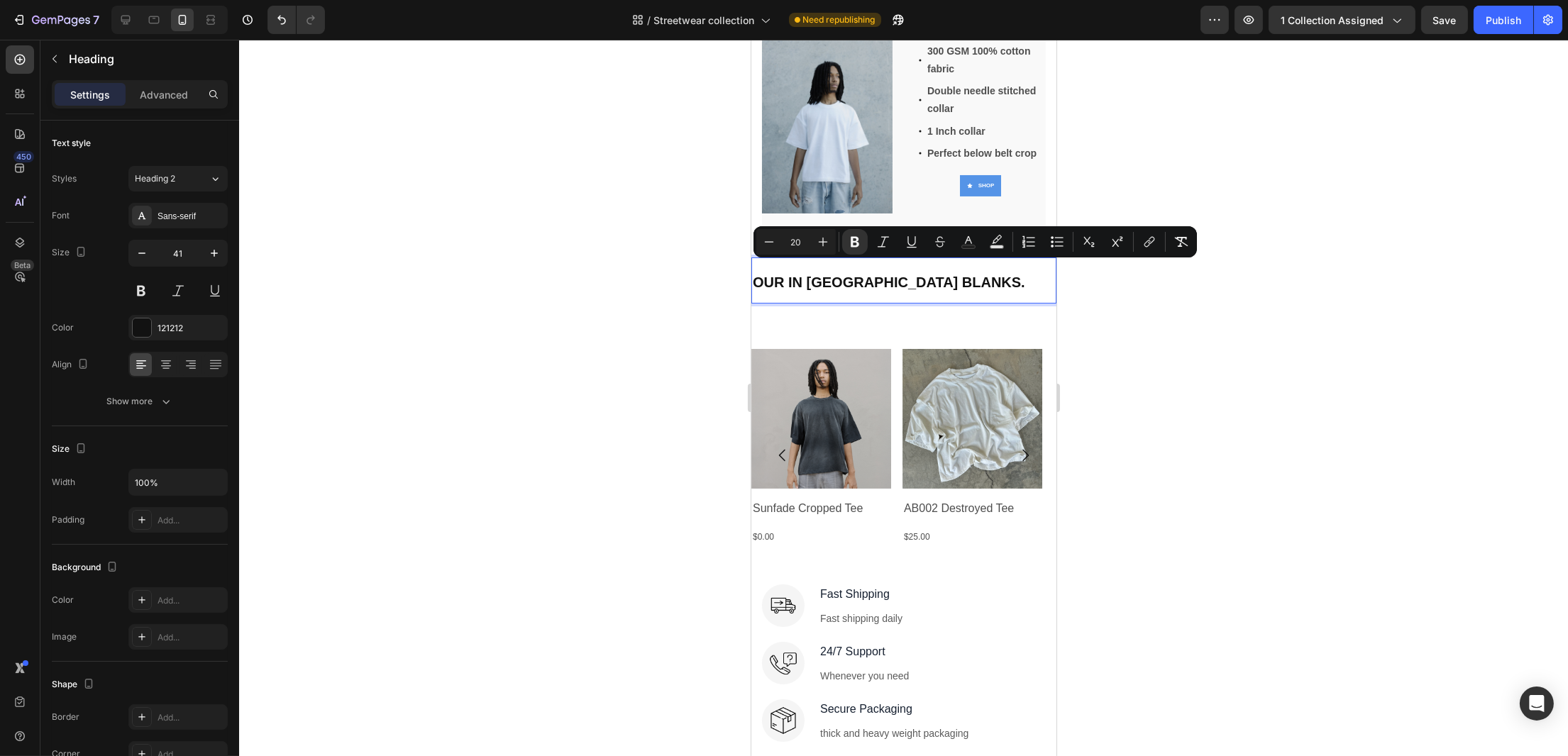
click at [1175, 346] on div at bounding box center [904, 397] width 1329 height 716
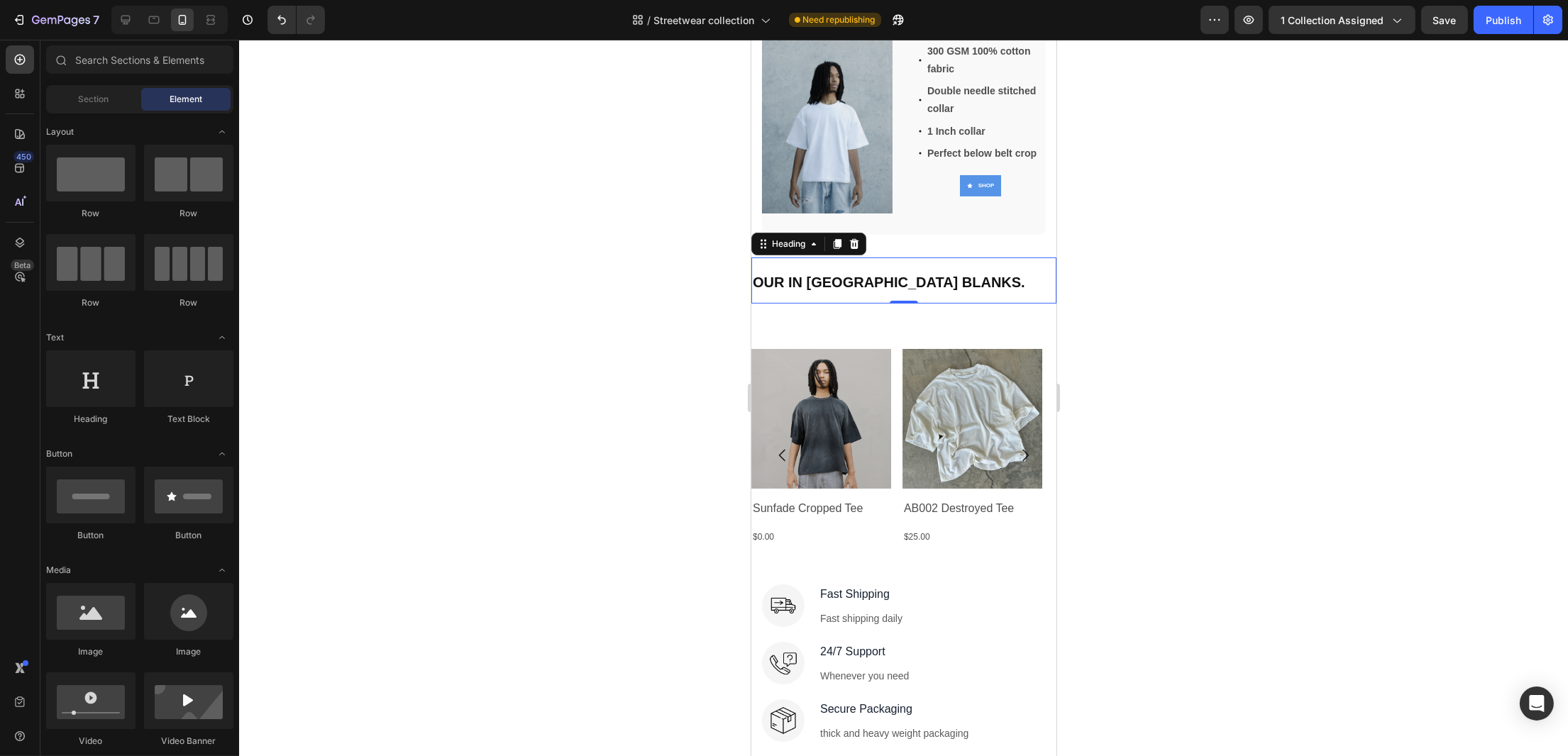
click at [903, 282] on p "⁠⁠⁠⁠⁠⁠⁠ OUR IN HOUSE STREETWEAR BLANKS." at bounding box center [903, 280] width 302 height 42
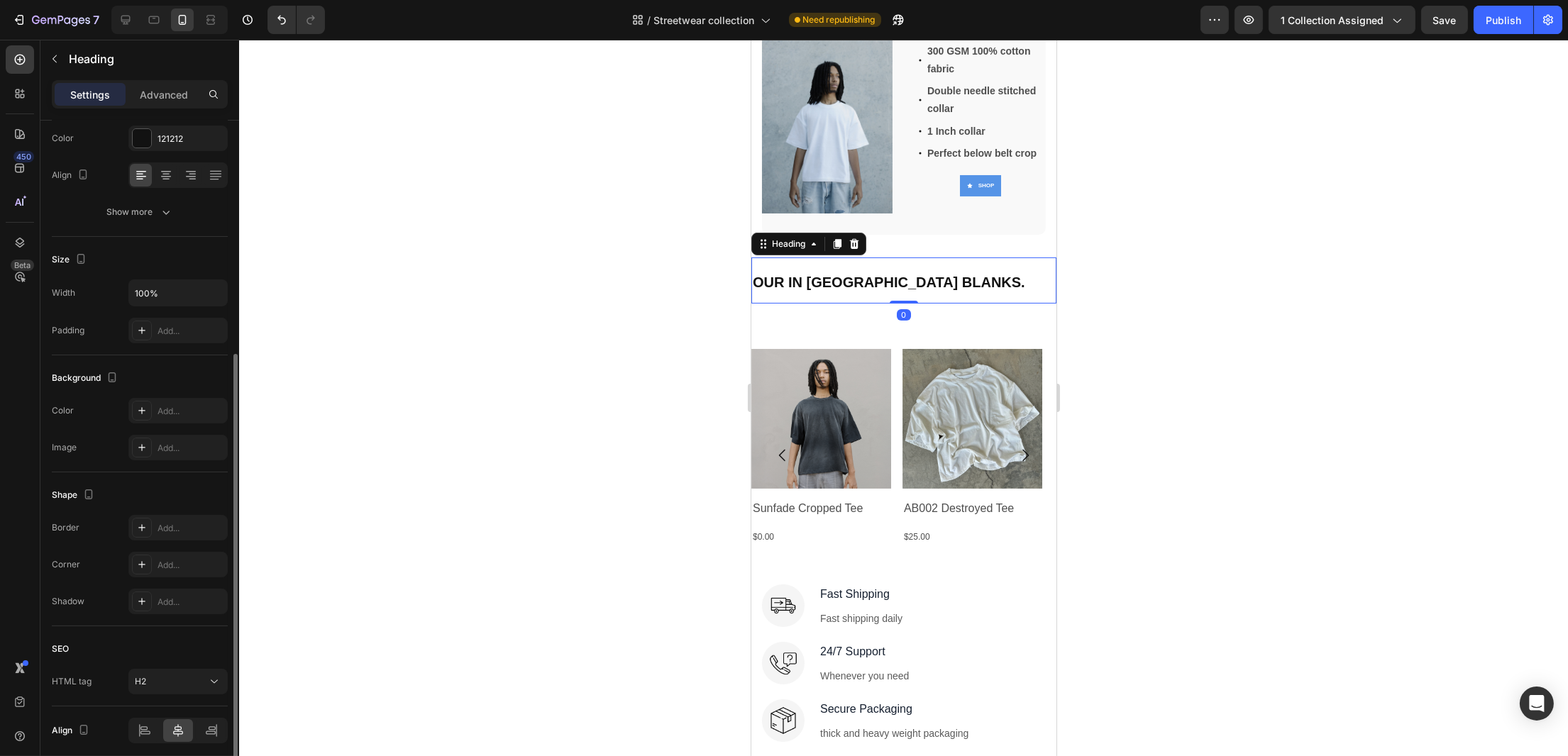
scroll to position [244, 0]
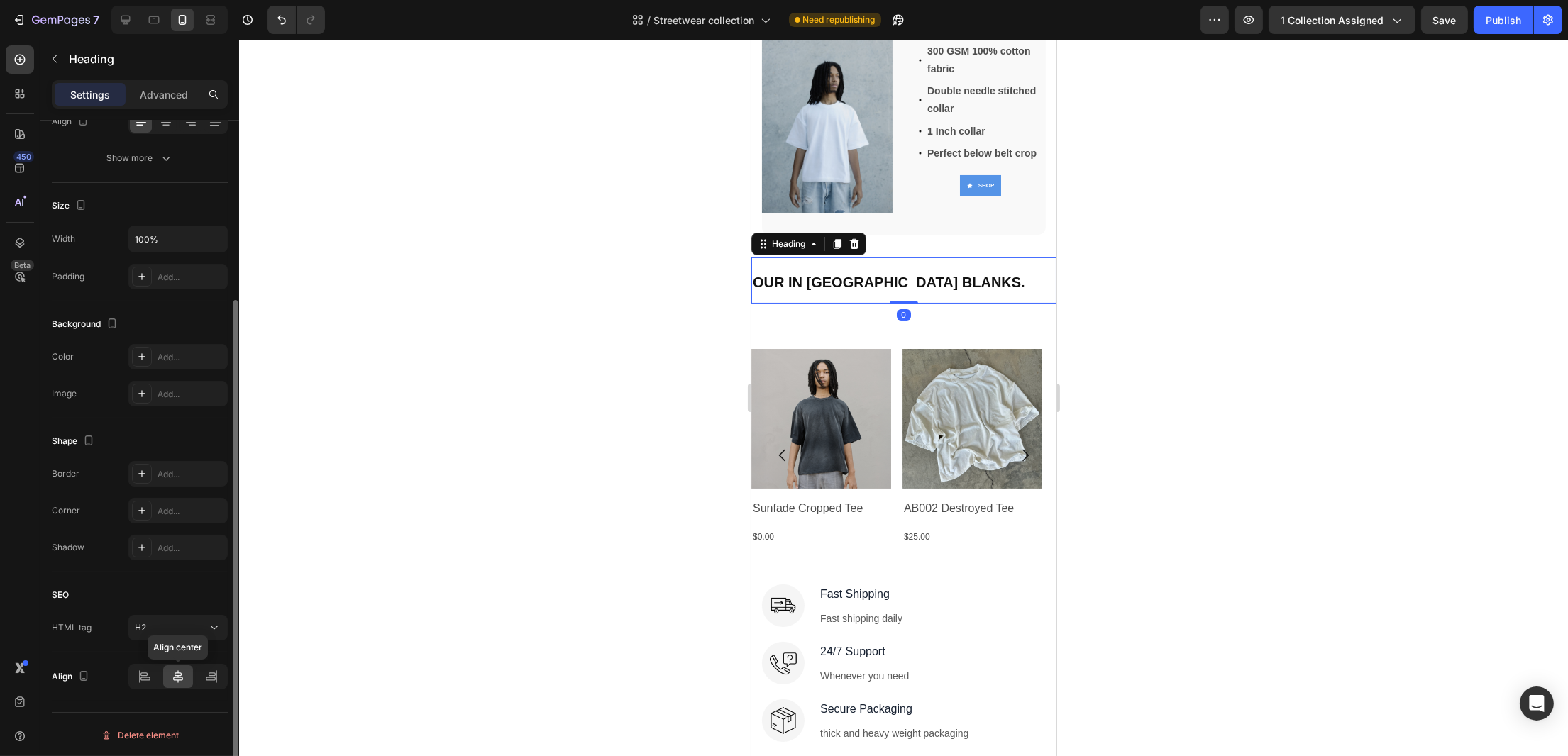
click at [173, 534] on icon at bounding box center [178, 677] width 14 height 14
click at [1032, 270] on p "OUR IN [GEOGRAPHIC_DATA] BLANKS." at bounding box center [903, 280] width 302 height 42
